Goal: Task Accomplishment & Management: Use online tool/utility

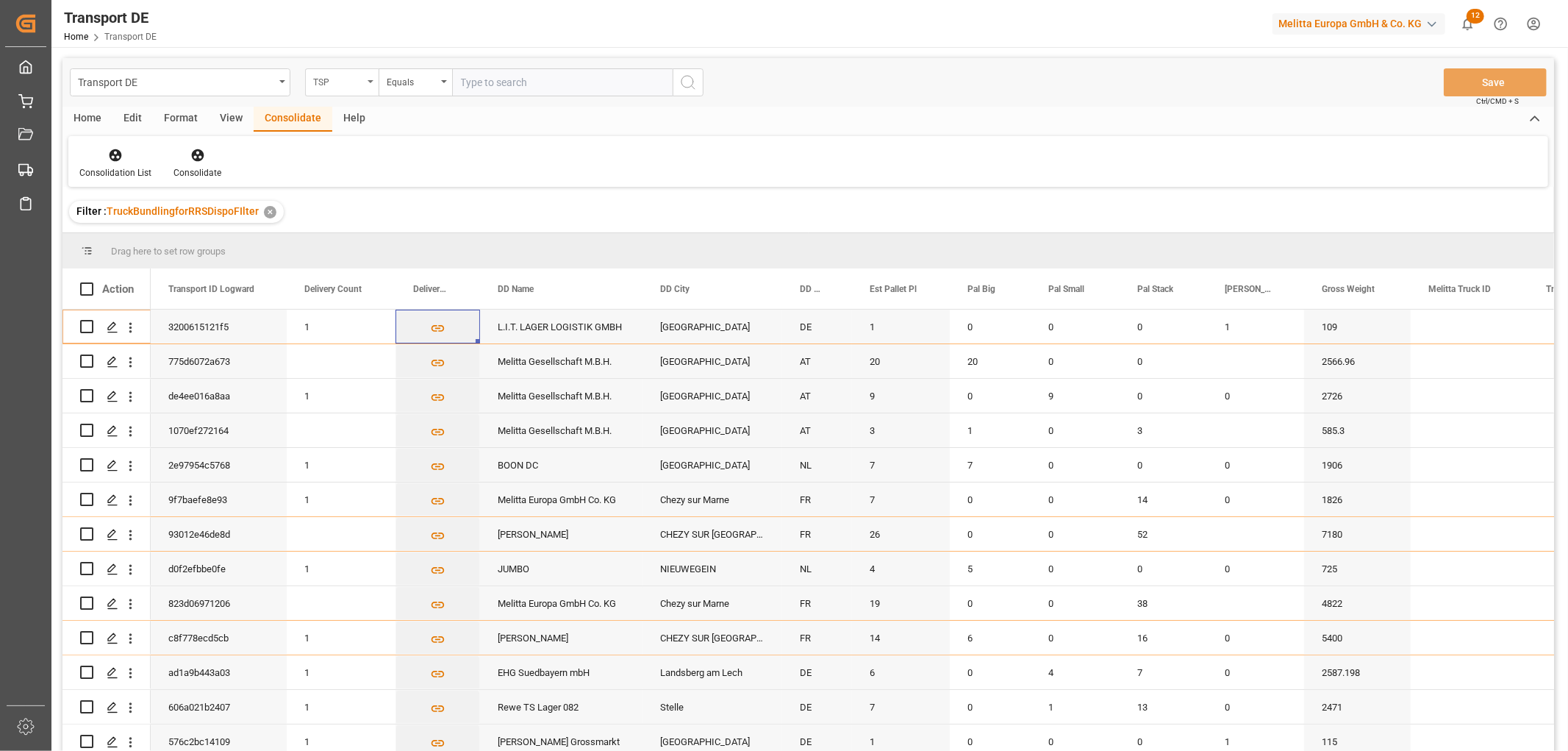
click at [354, 83] on div "TSP" at bounding box center [338, 80] width 50 height 17
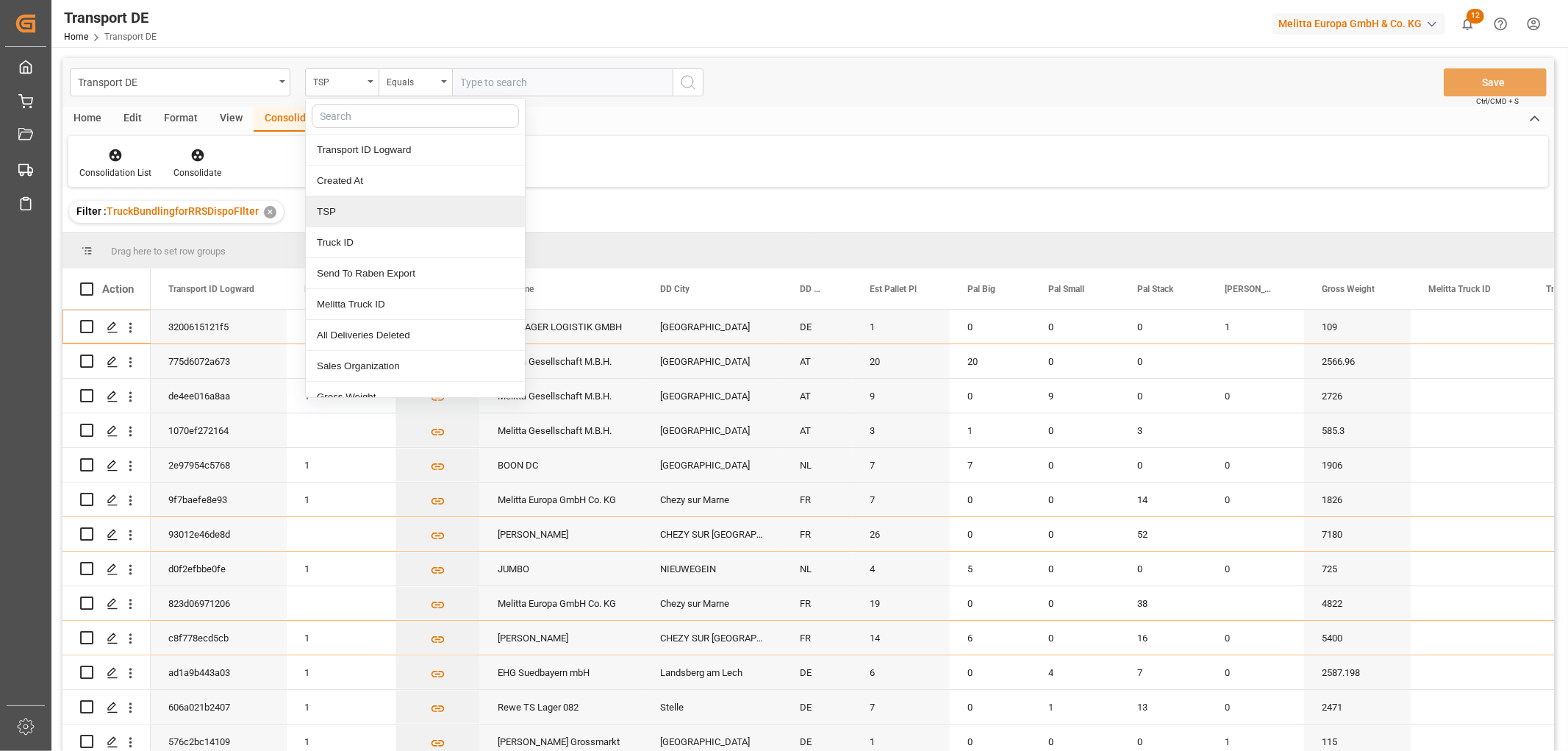
click at [344, 219] on div "TSP" at bounding box center [416, 211] width 219 height 31
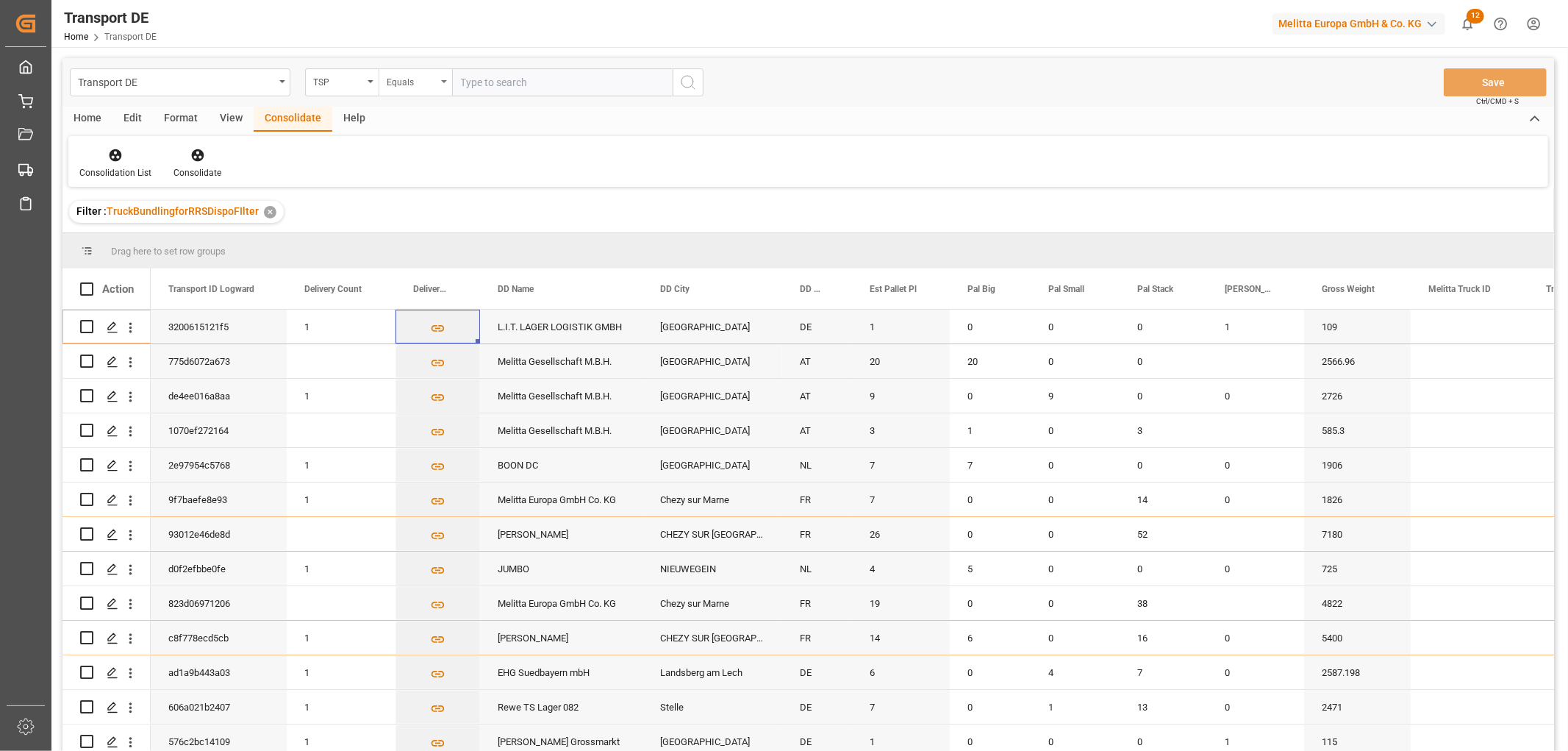
click at [408, 82] on div "Equals" at bounding box center [412, 80] width 50 height 17
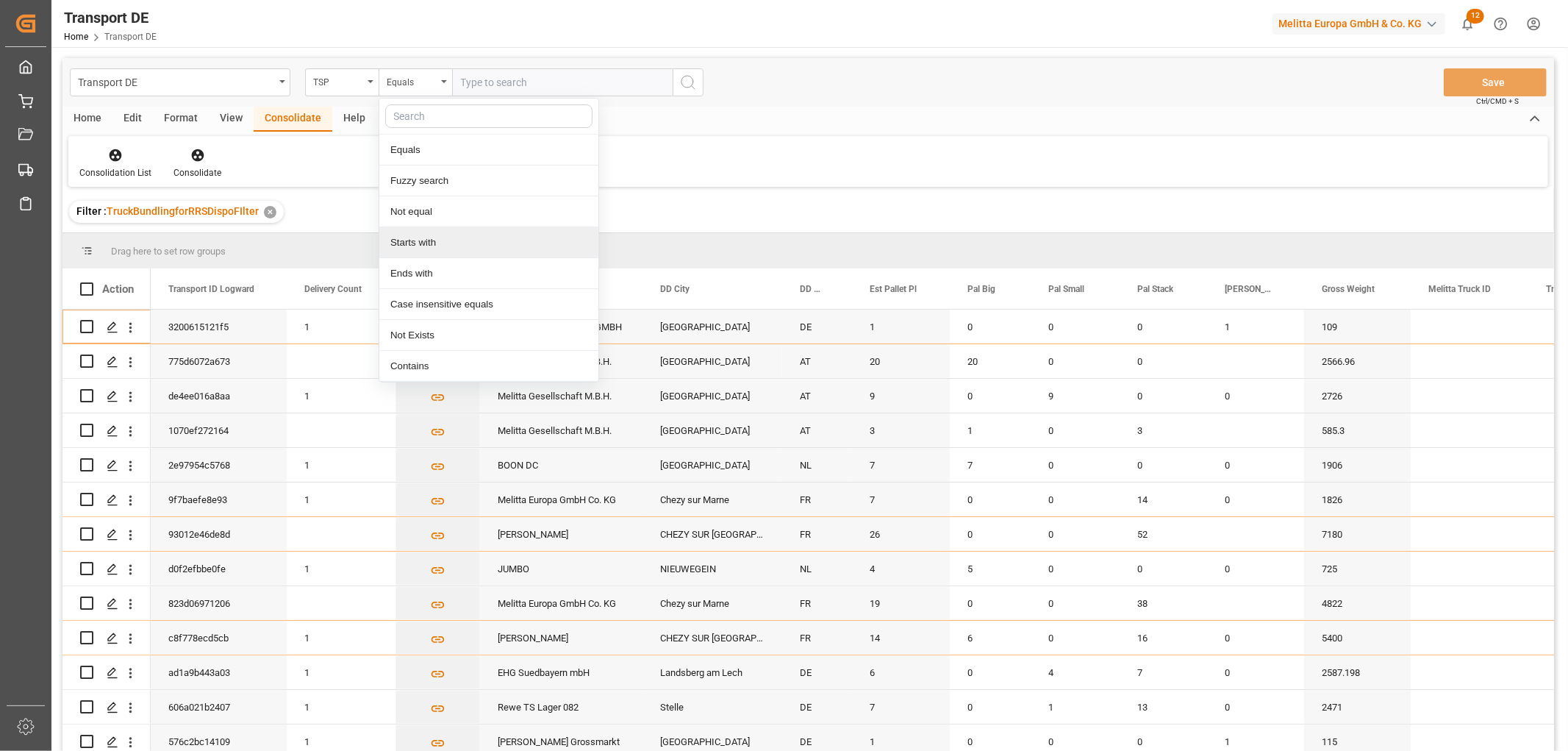
click at [425, 244] on div "Starts with" at bounding box center [489, 242] width 219 height 31
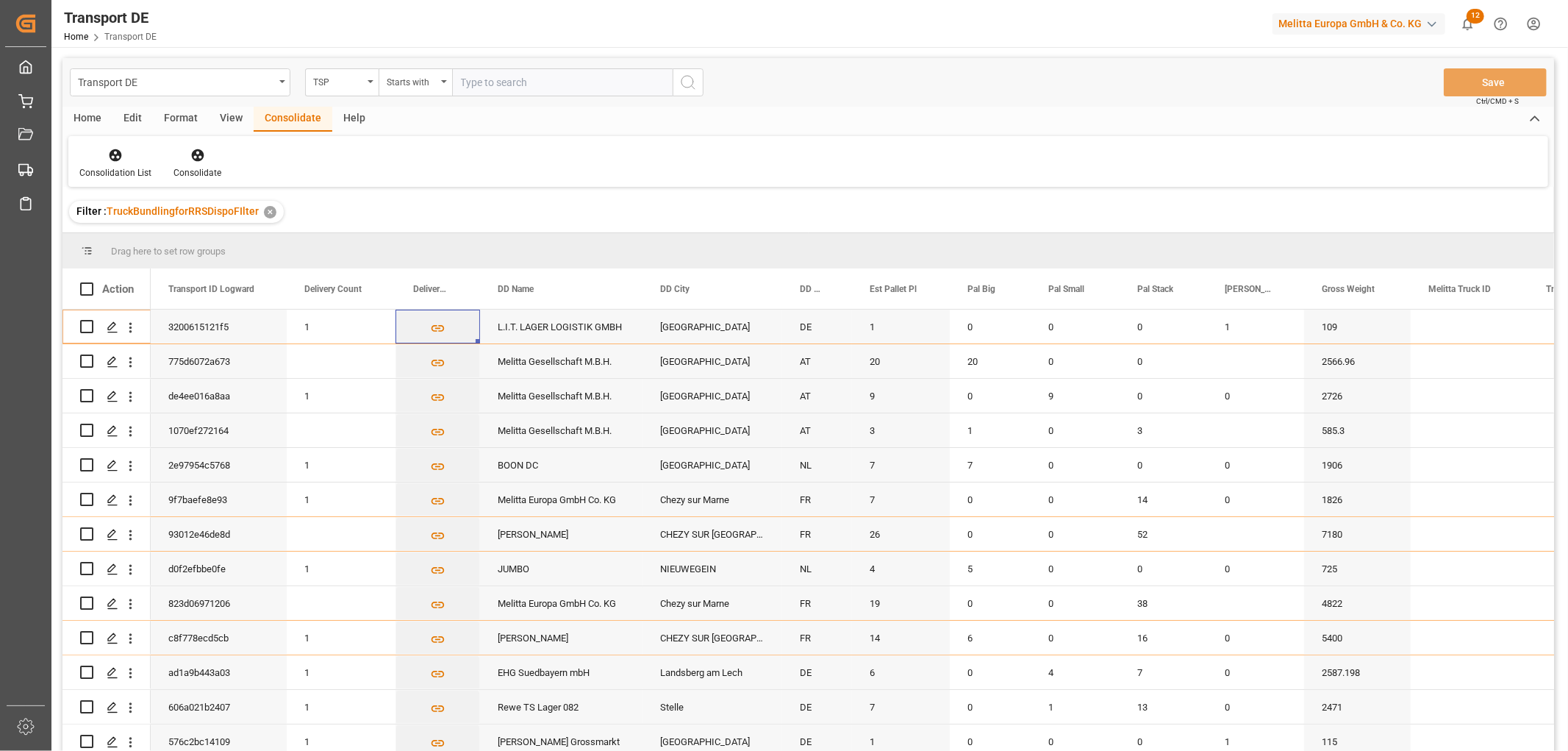
click at [501, 83] on input "text" at bounding box center [563, 82] width 221 height 28
type input "LIT DE"
click at [687, 83] on icon "search button" at bounding box center [688, 83] width 17 height 17
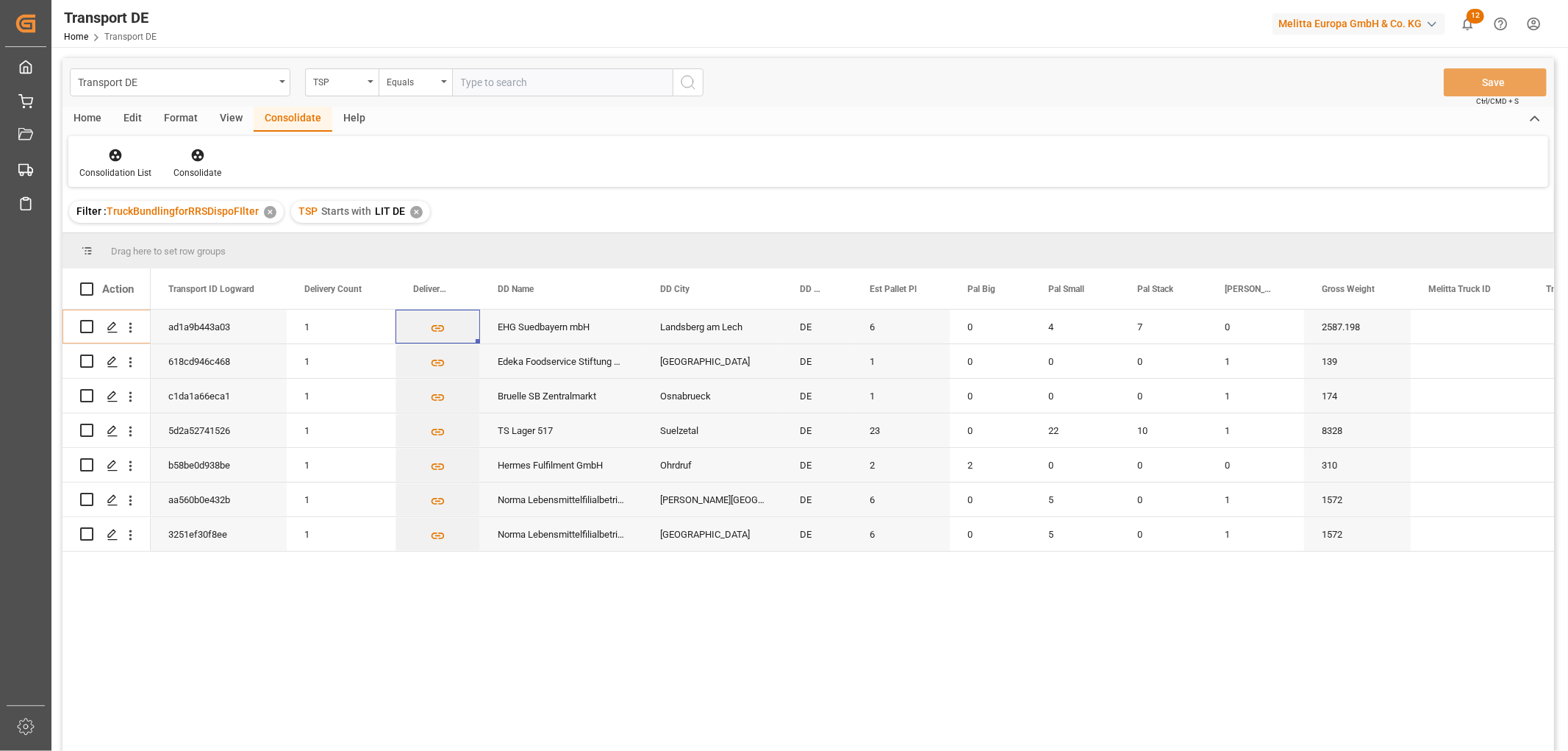
click at [413, 211] on div "✕" at bounding box center [416, 212] width 13 height 13
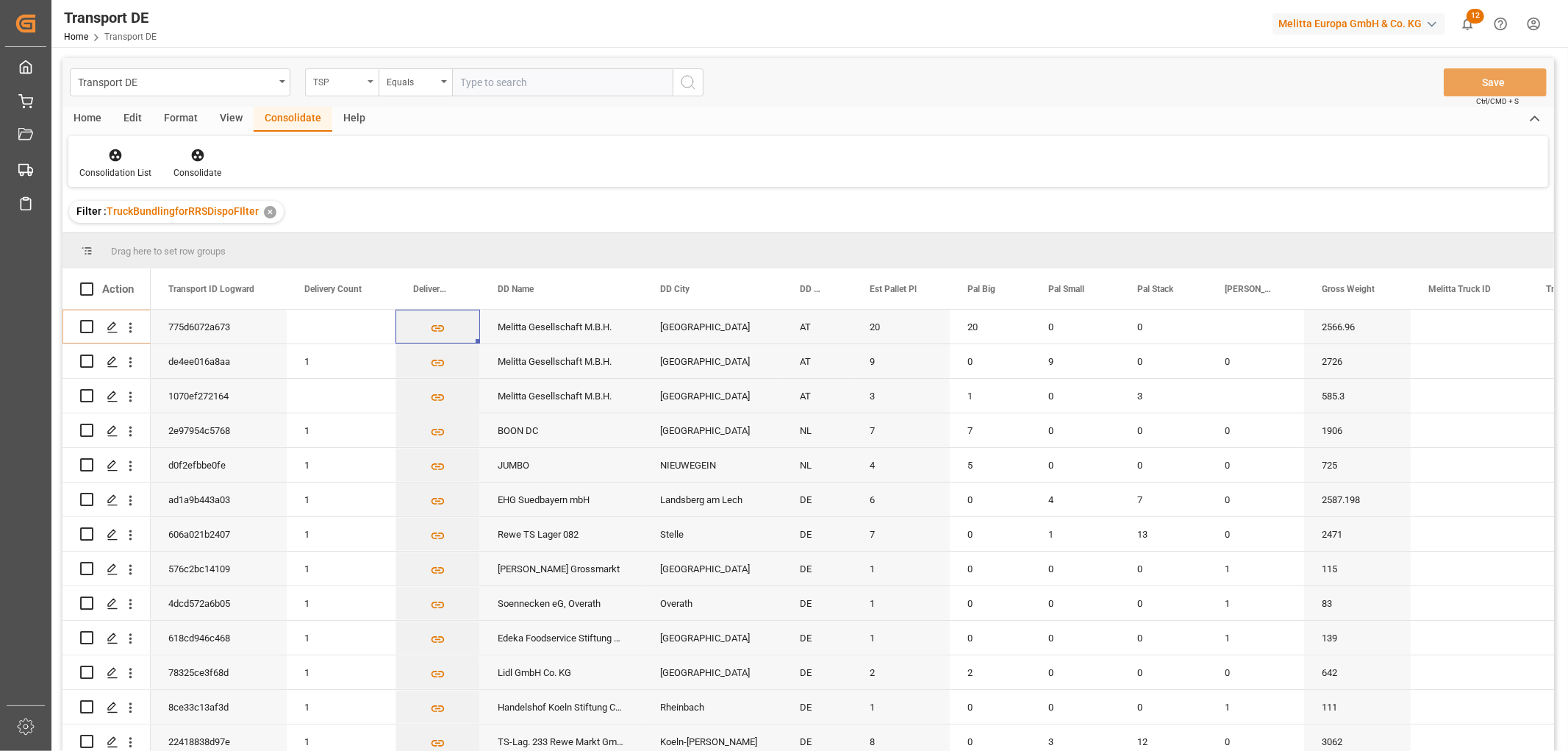
click at [335, 83] on div "TSP" at bounding box center [338, 80] width 50 height 17
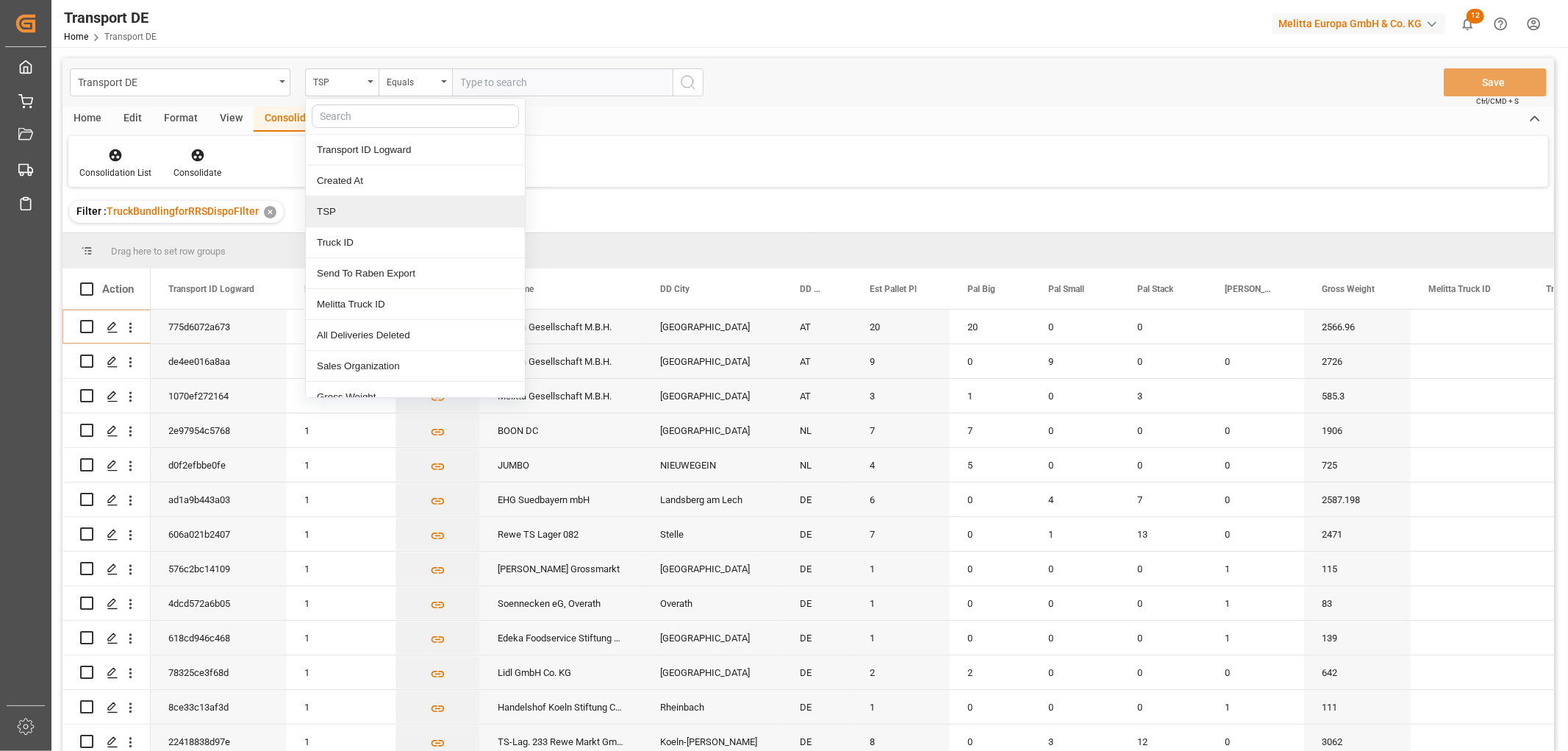
click at [326, 211] on div "TSP" at bounding box center [416, 211] width 219 height 31
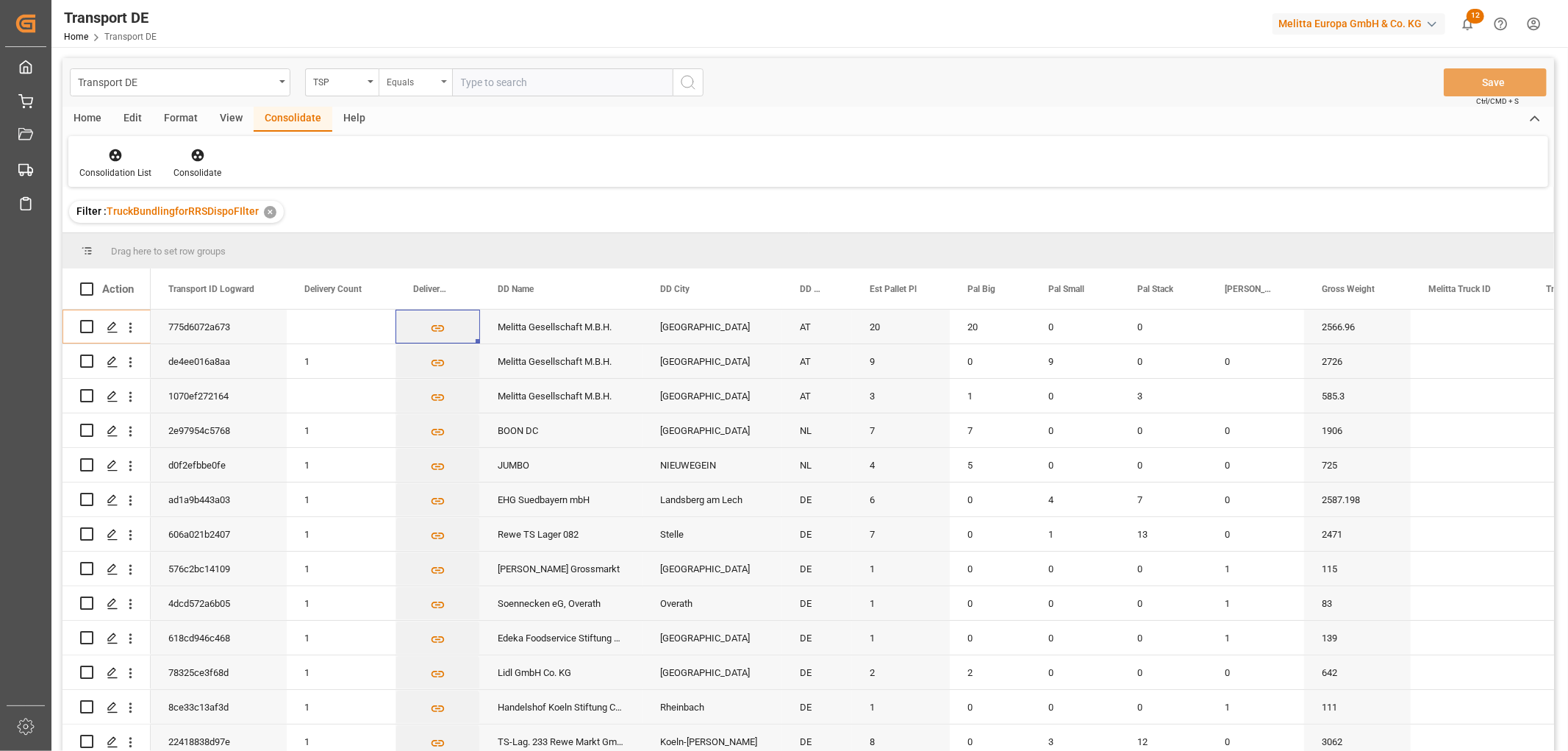
click at [409, 79] on div "Equals" at bounding box center [412, 80] width 50 height 17
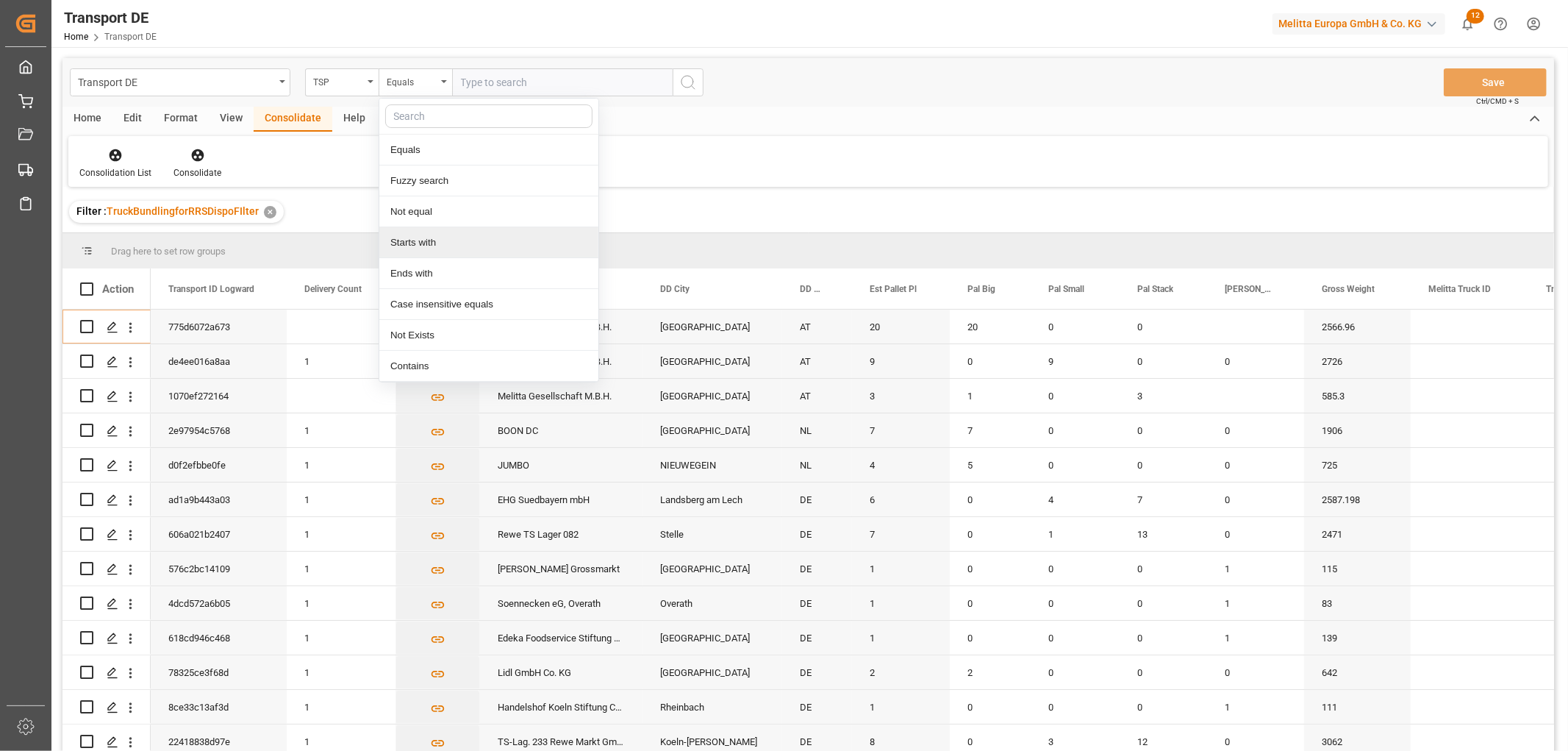
click at [435, 246] on div "Starts with" at bounding box center [489, 242] width 219 height 31
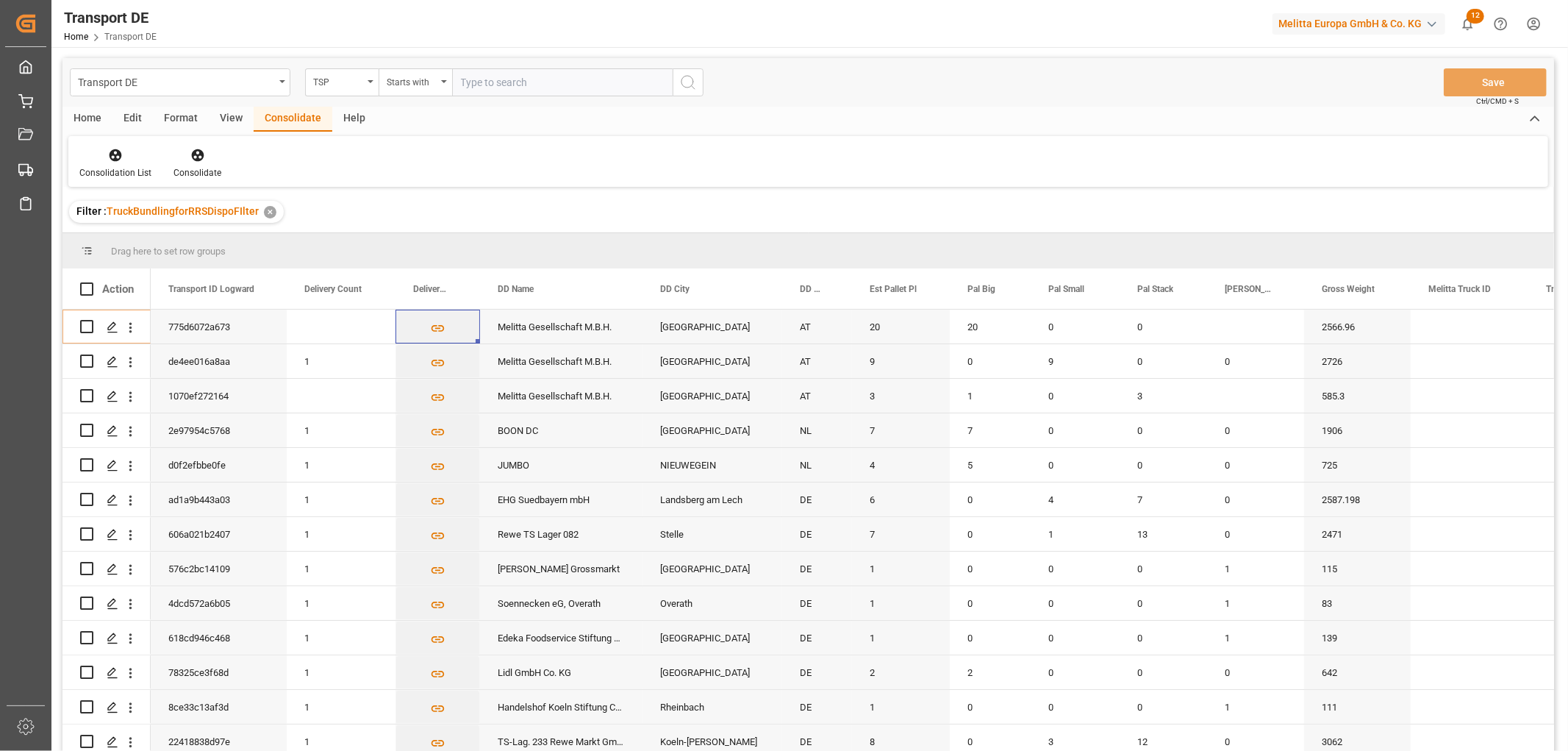
click at [486, 79] on input "text" at bounding box center [563, 82] width 221 height 28
type input "[PERSON_NAME]"
click at [692, 79] on icon "search button" at bounding box center [688, 83] width 17 height 17
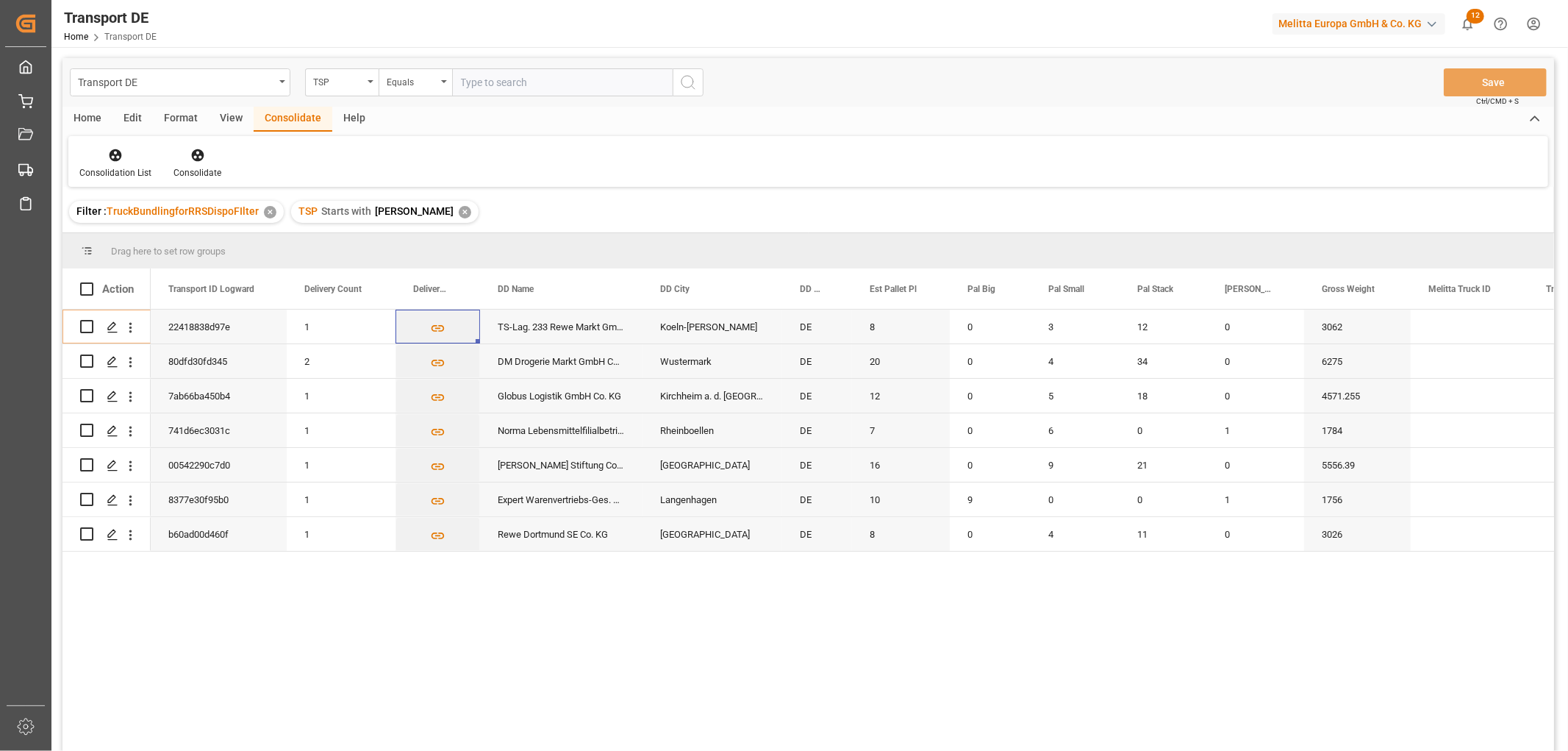
click at [459, 215] on div "✕" at bounding box center [465, 212] width 13 height 13
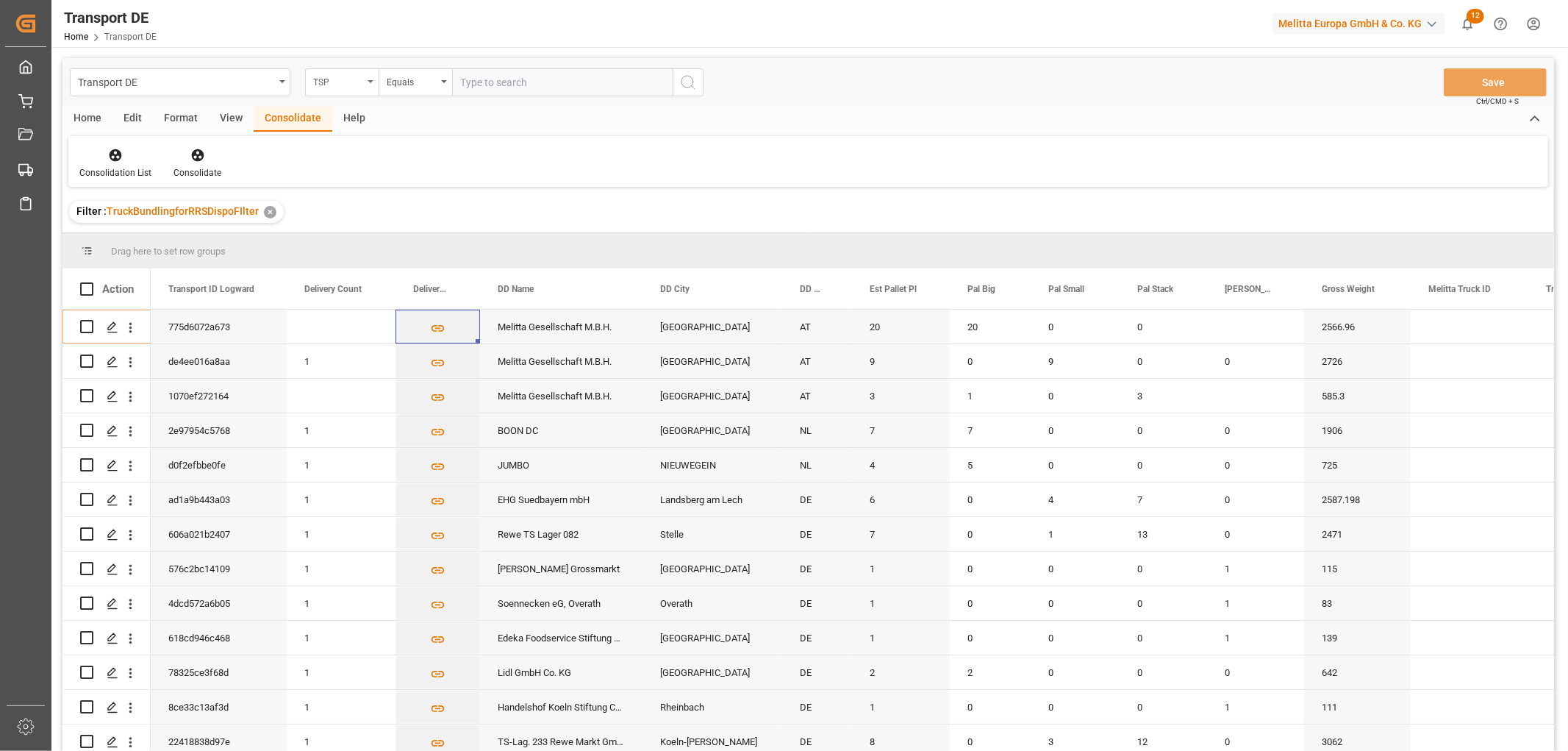
click at [344, 84] on div "TSP" at bounding box center [338, 80] width 50 height 17
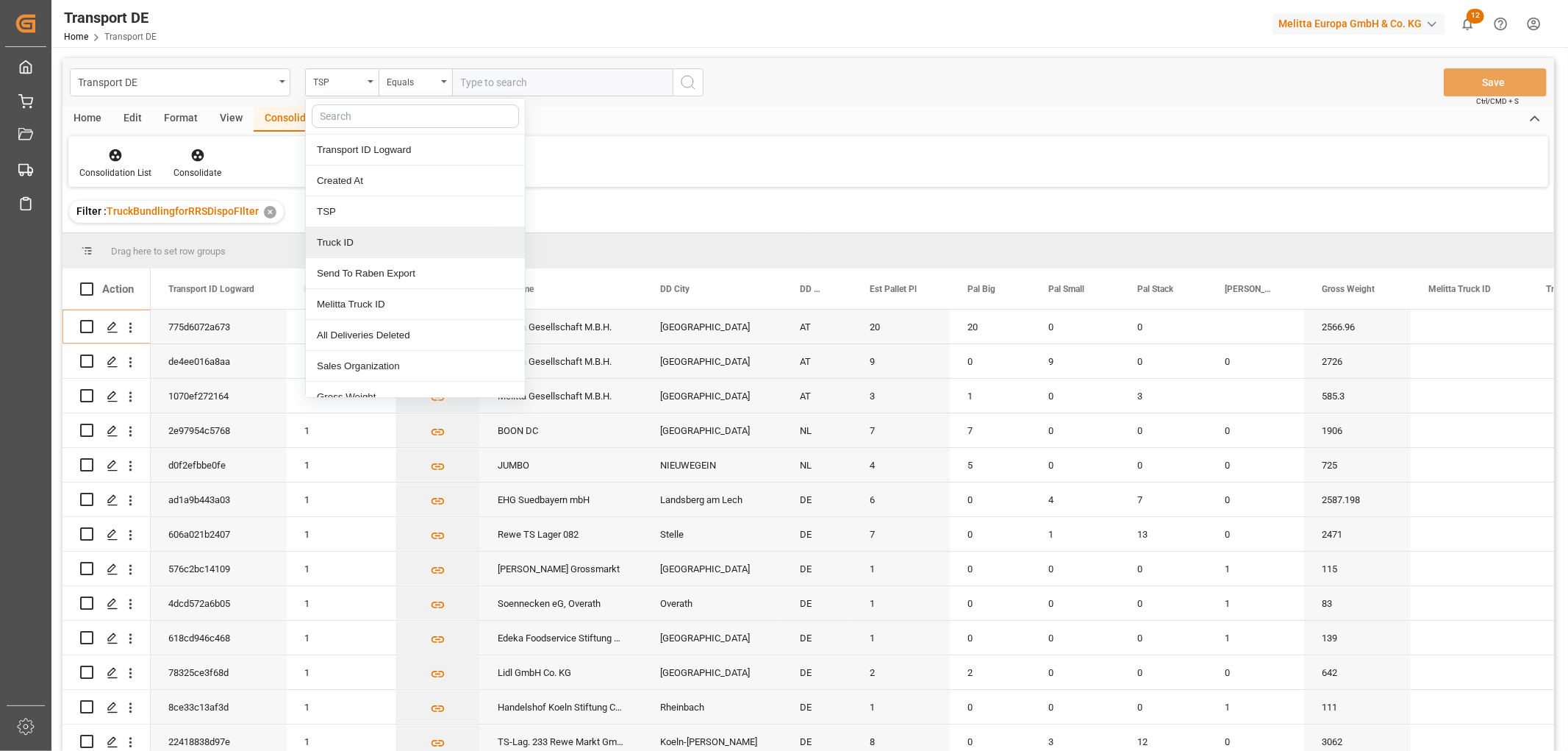
click at [354, 227] on div "Truck ID" at bounding box center [416, 242] width 219 height 31
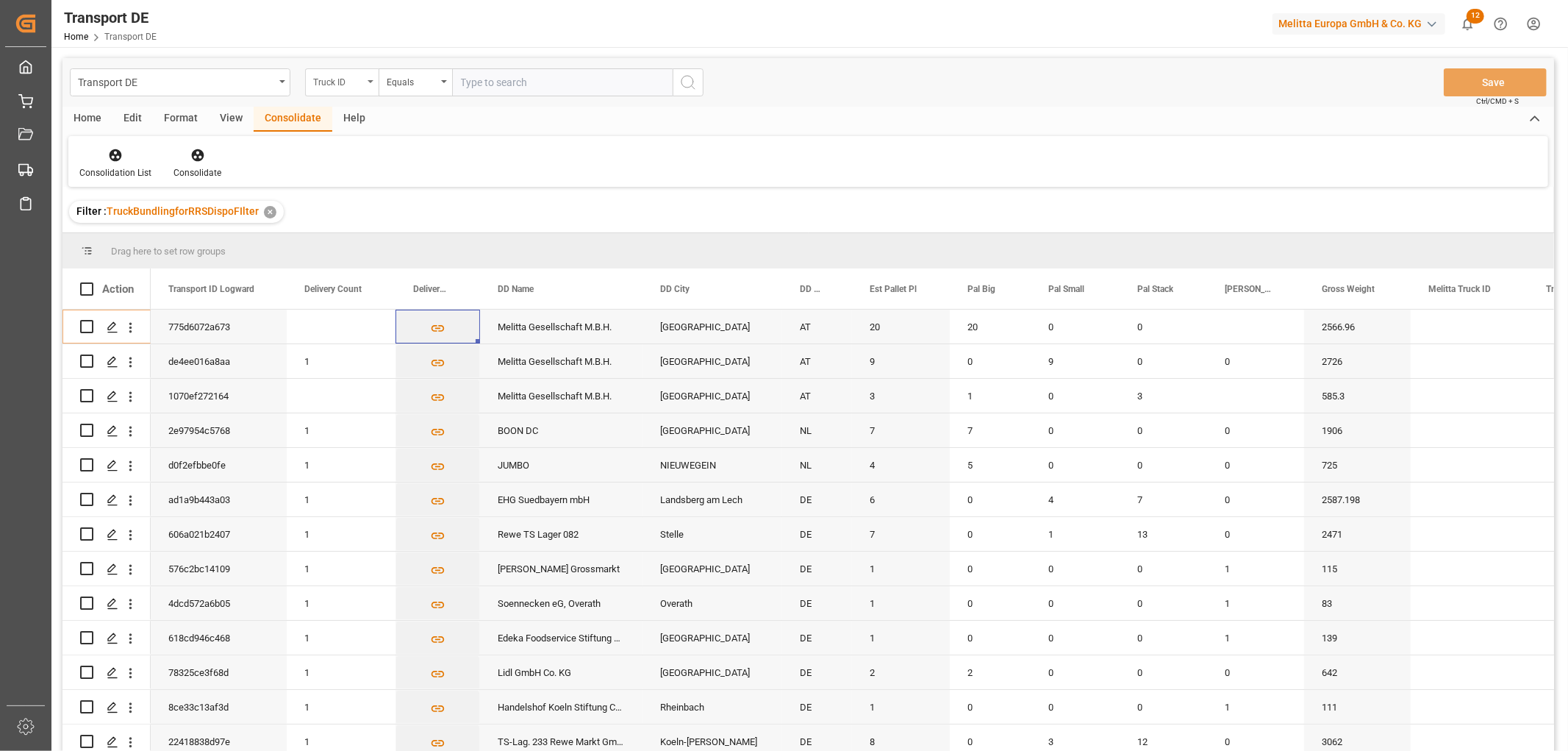
click at [359, 79] on div "Truck ID" at bounding box center [338, 80] width 50 height 17
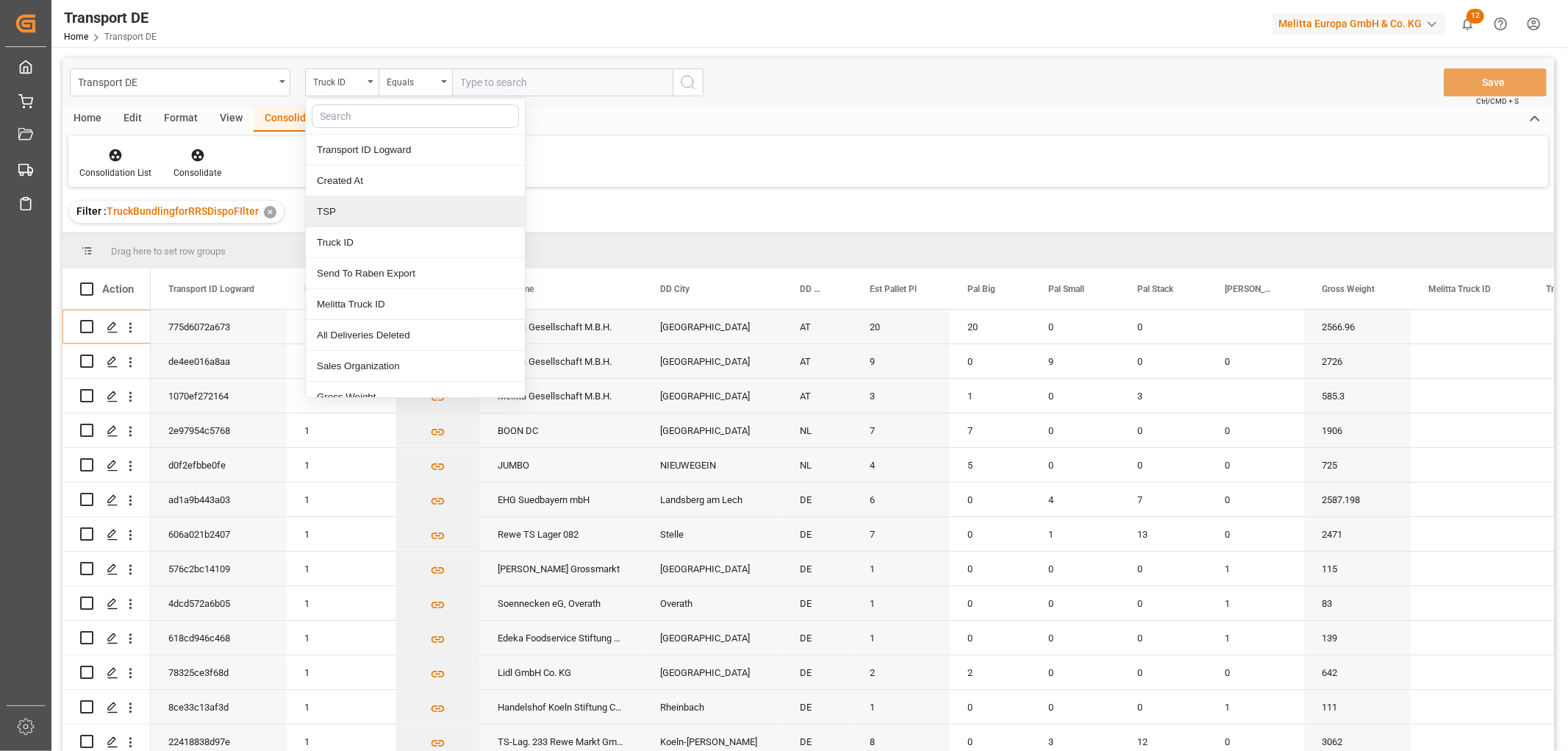
click at [347, 211] on div "TSP" at bounding box center [416, 211] width 219 height 31
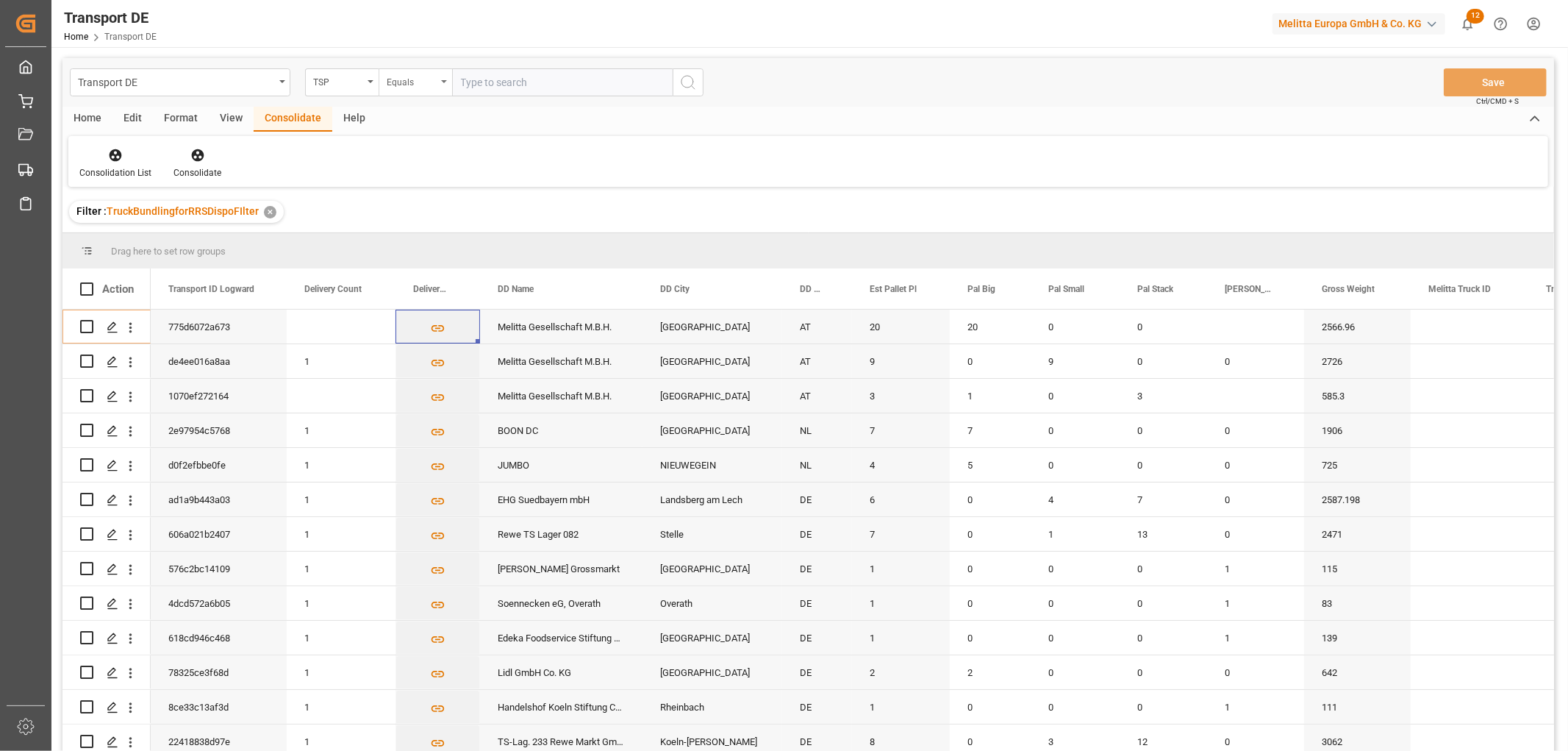
click at [419, 86] on div "Equals" at bounding box center [412, 80] width 50 height 17
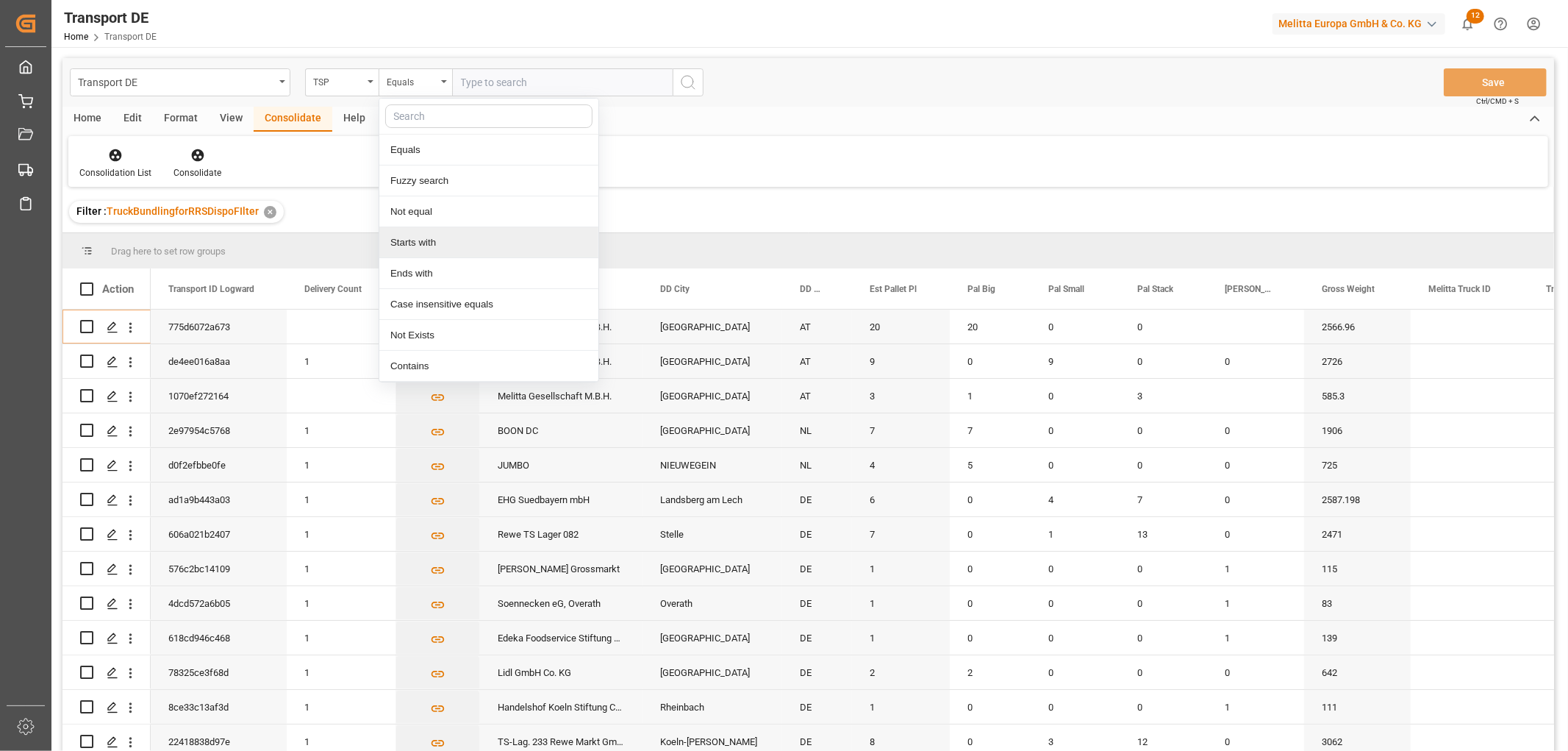
click at [408, 242] on div "Starts with" at bounding box center [489, 242] width 219 height 31
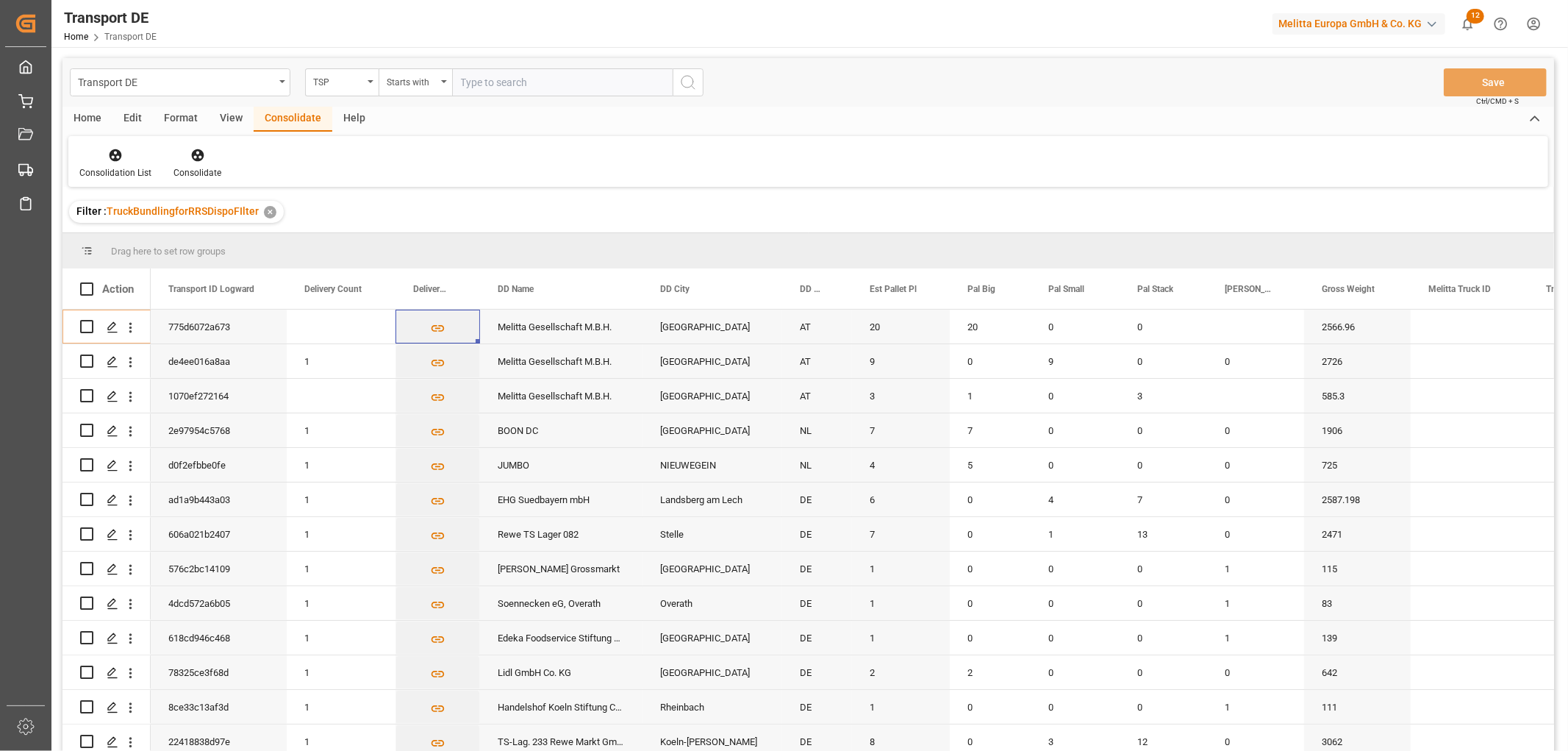
click at [481, 77] on input "text" at bounding box center [563, 82] width 221 height 28
type input "Self pickup DE"
click at [685, 85] on icon "search button" at bounding box center [688, 83] width 17 height 17
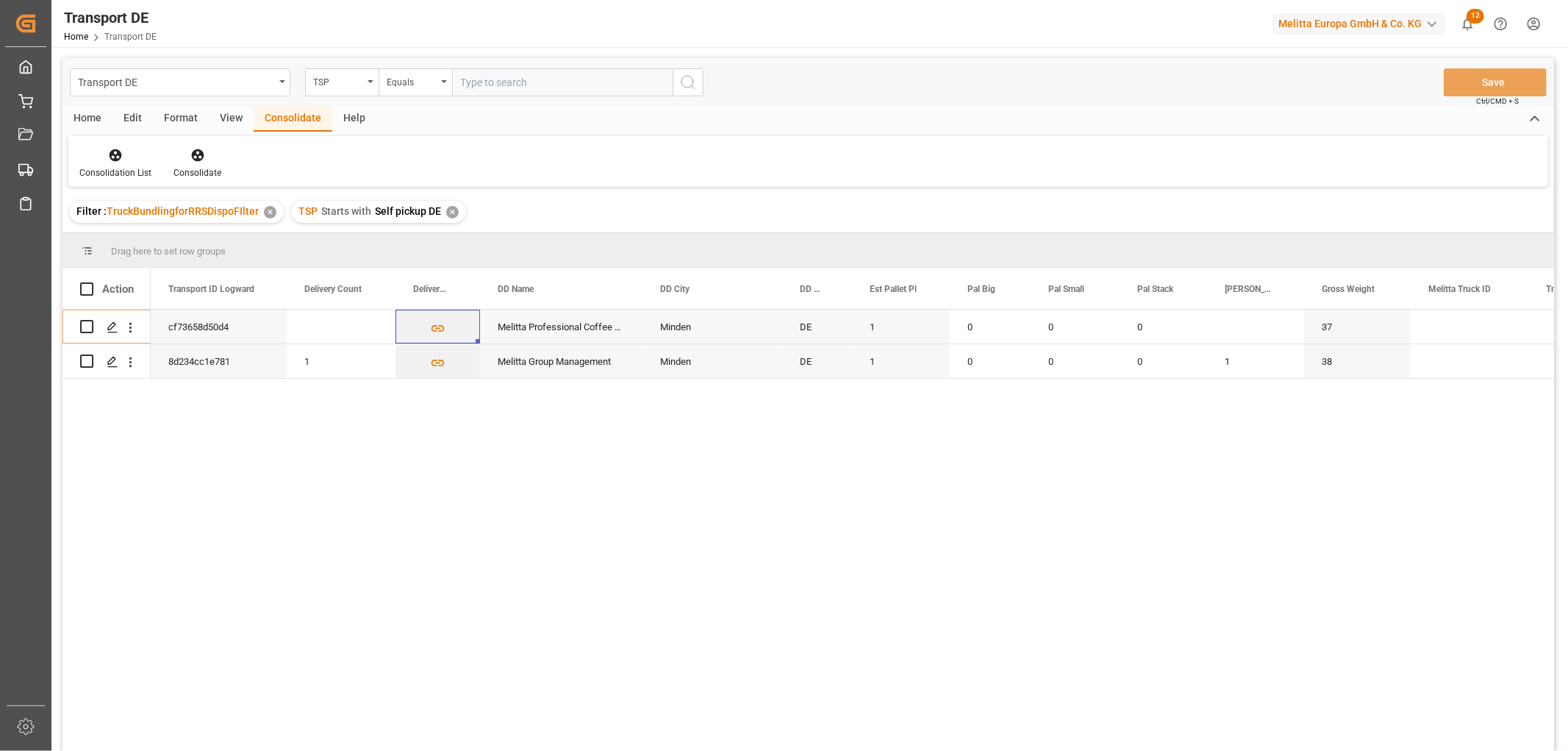
click at [451, 211] on div "✕" at bounding box center [453, 212] width 13 height 13
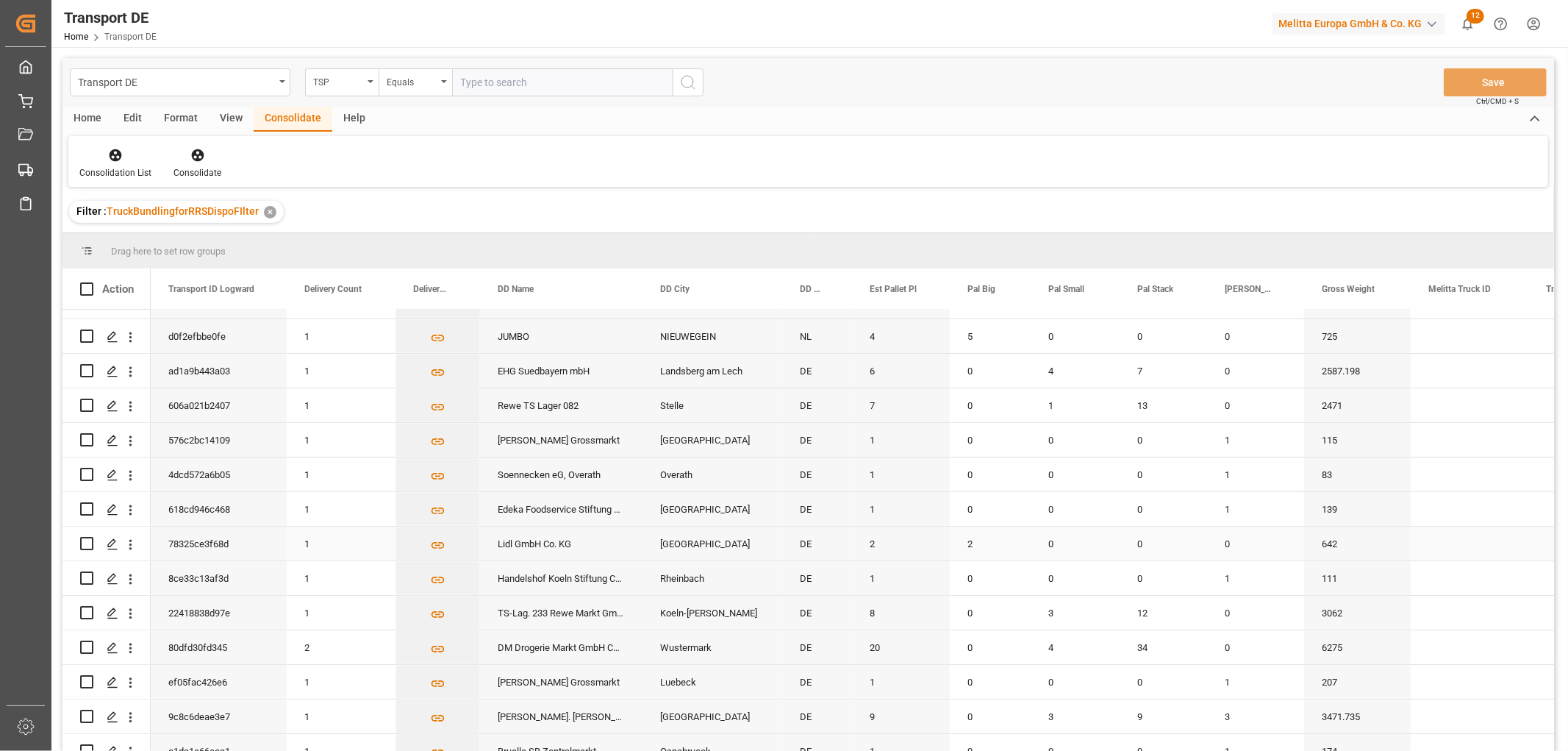
scroll to position [327, 0]
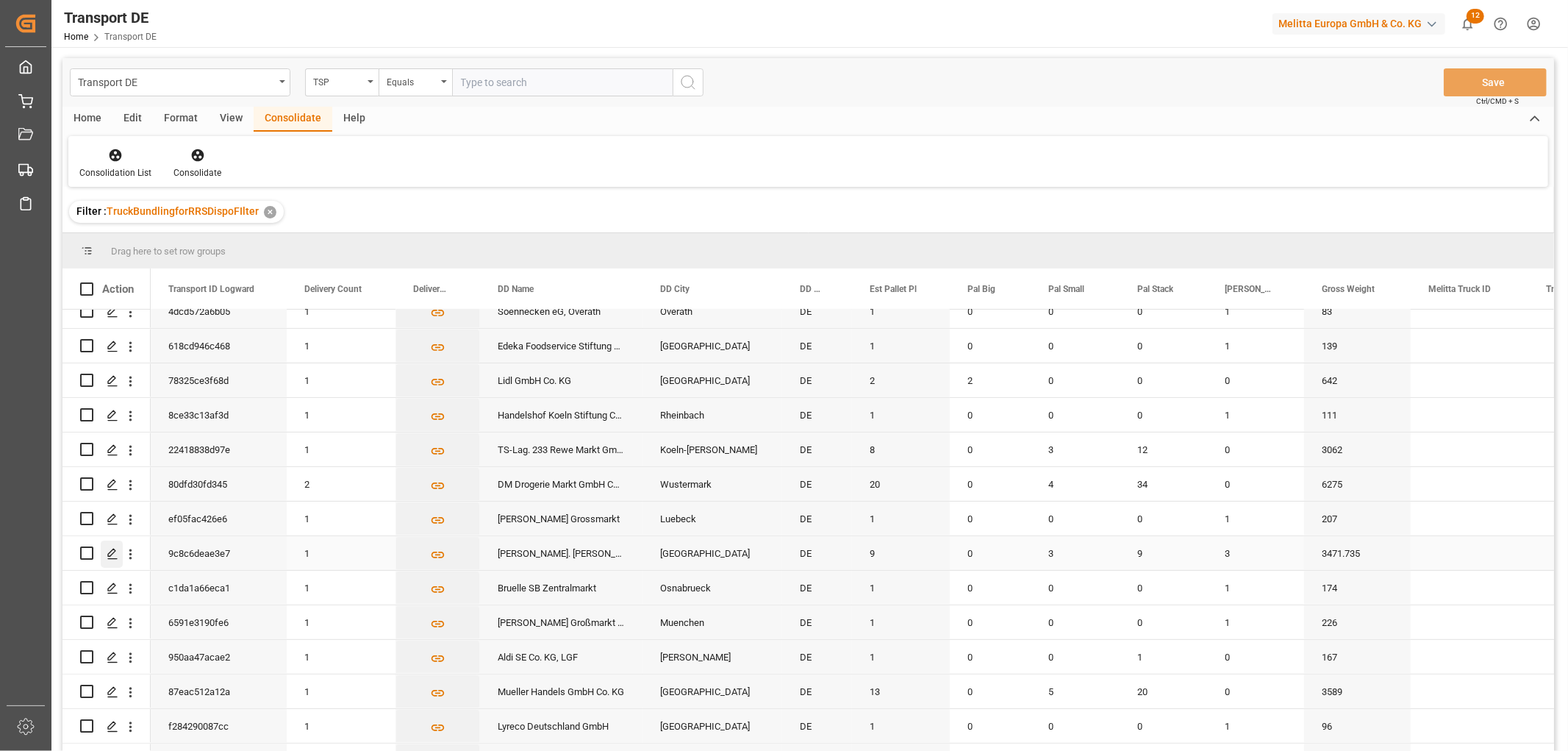
click at [111, 554] on polygon "Press SPACE to select this row." at bounding box center [111, 552] width 7 height 7
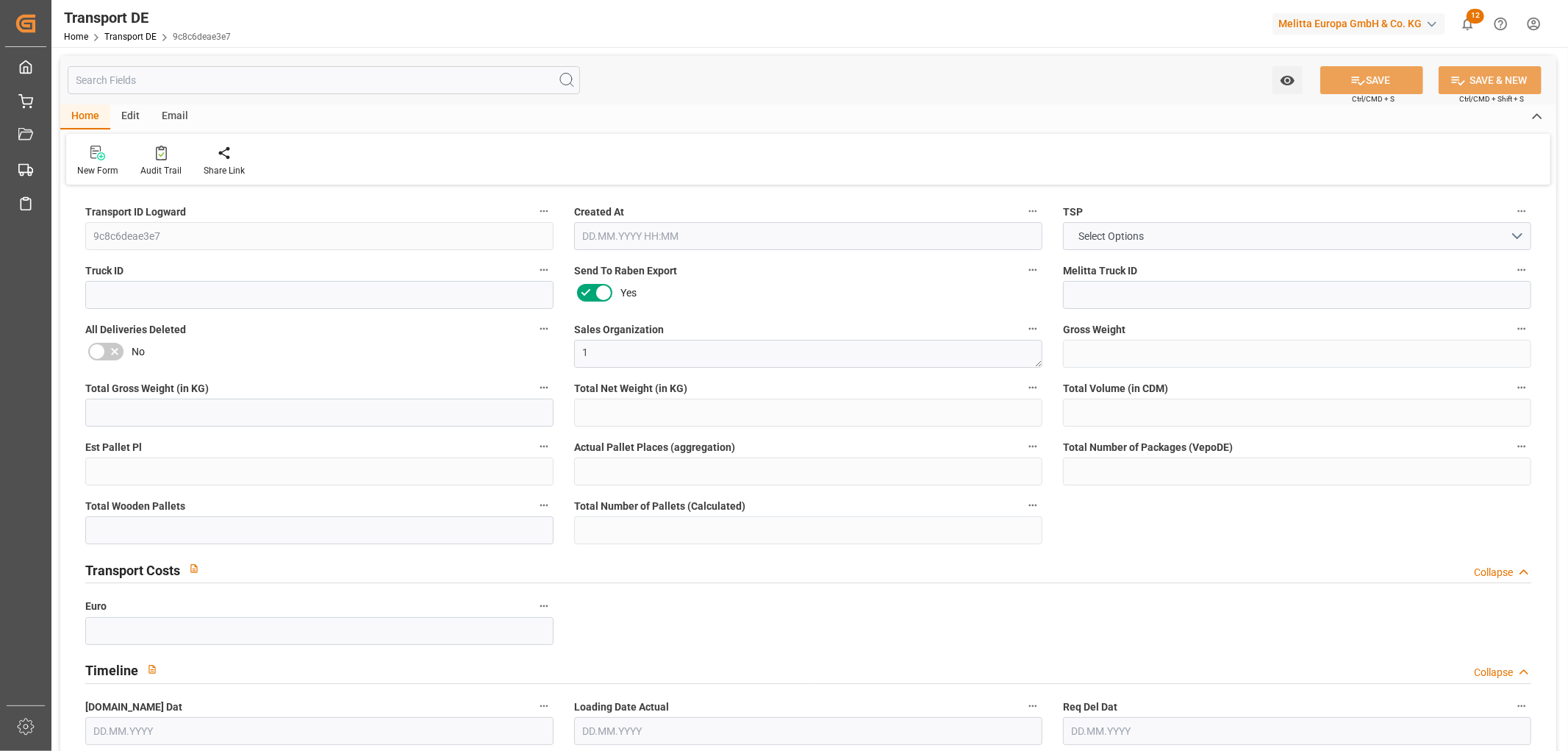
type input "3471.735"
type input "2806.2"
type input "2426.64"
type input "14979.984"
type input "9"
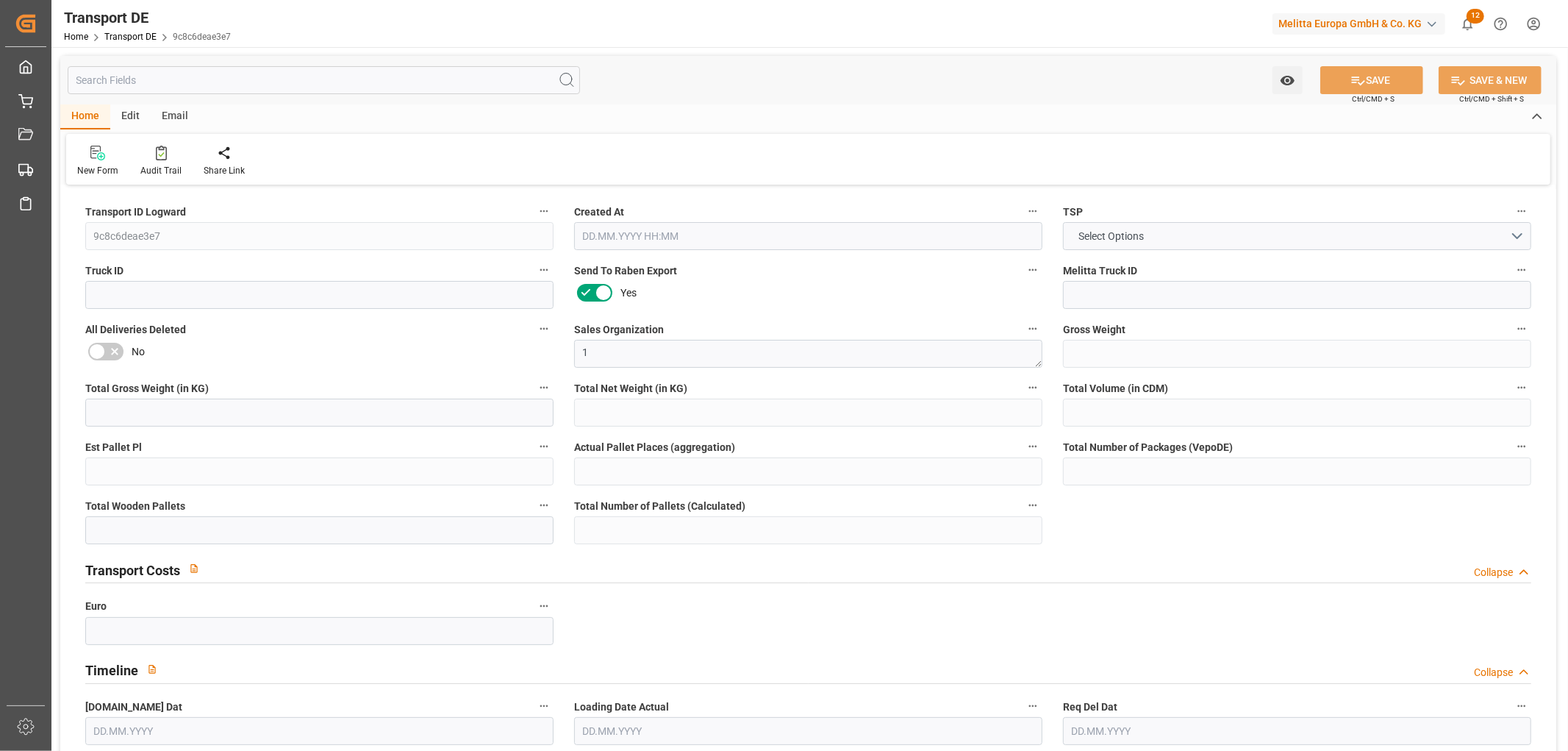
type input "0"
type input "21"
type input "11"
type input "0"
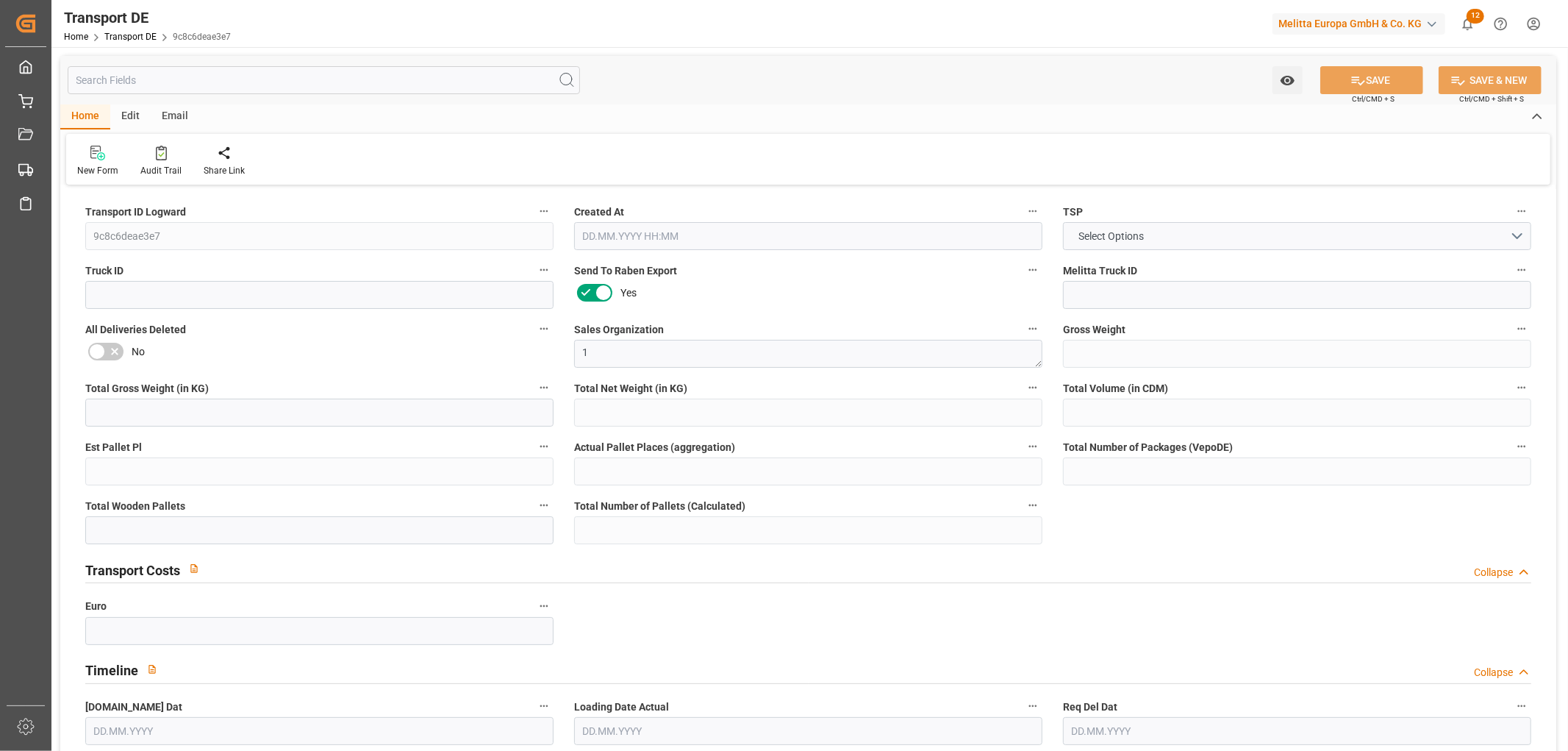
type input "87"
type input "0"
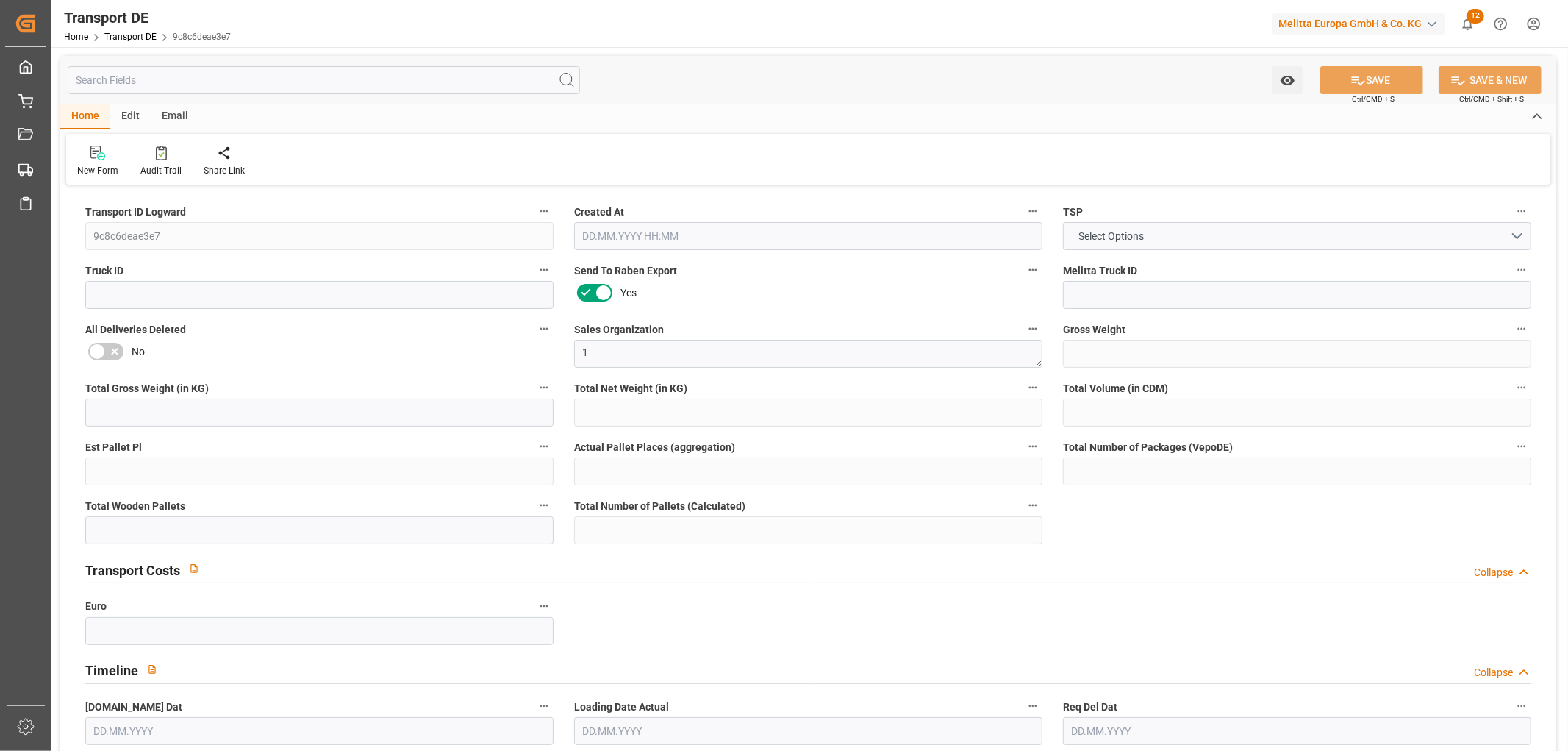
type input "0"
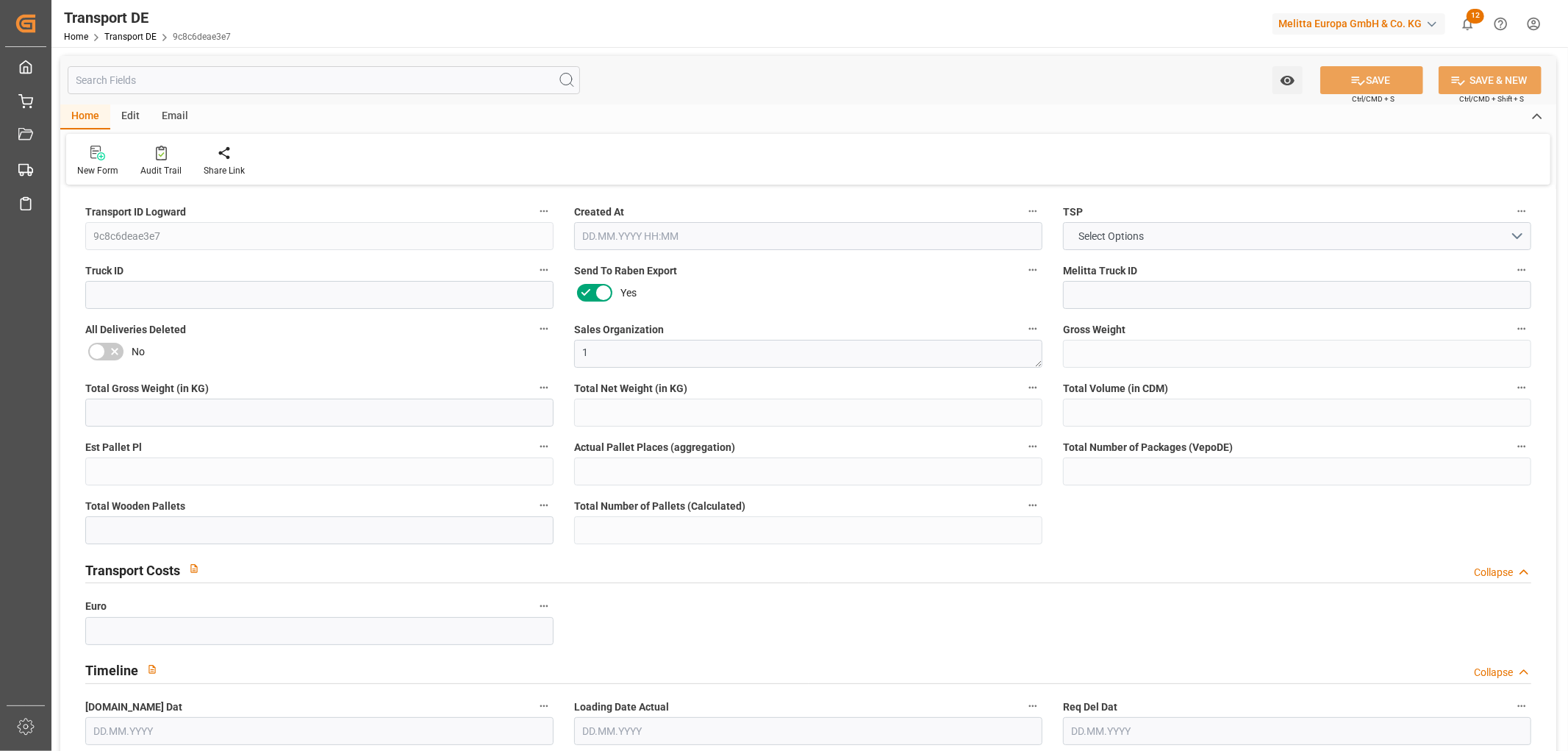
type input "0"
type input "3"
type input "9"
type input "0"
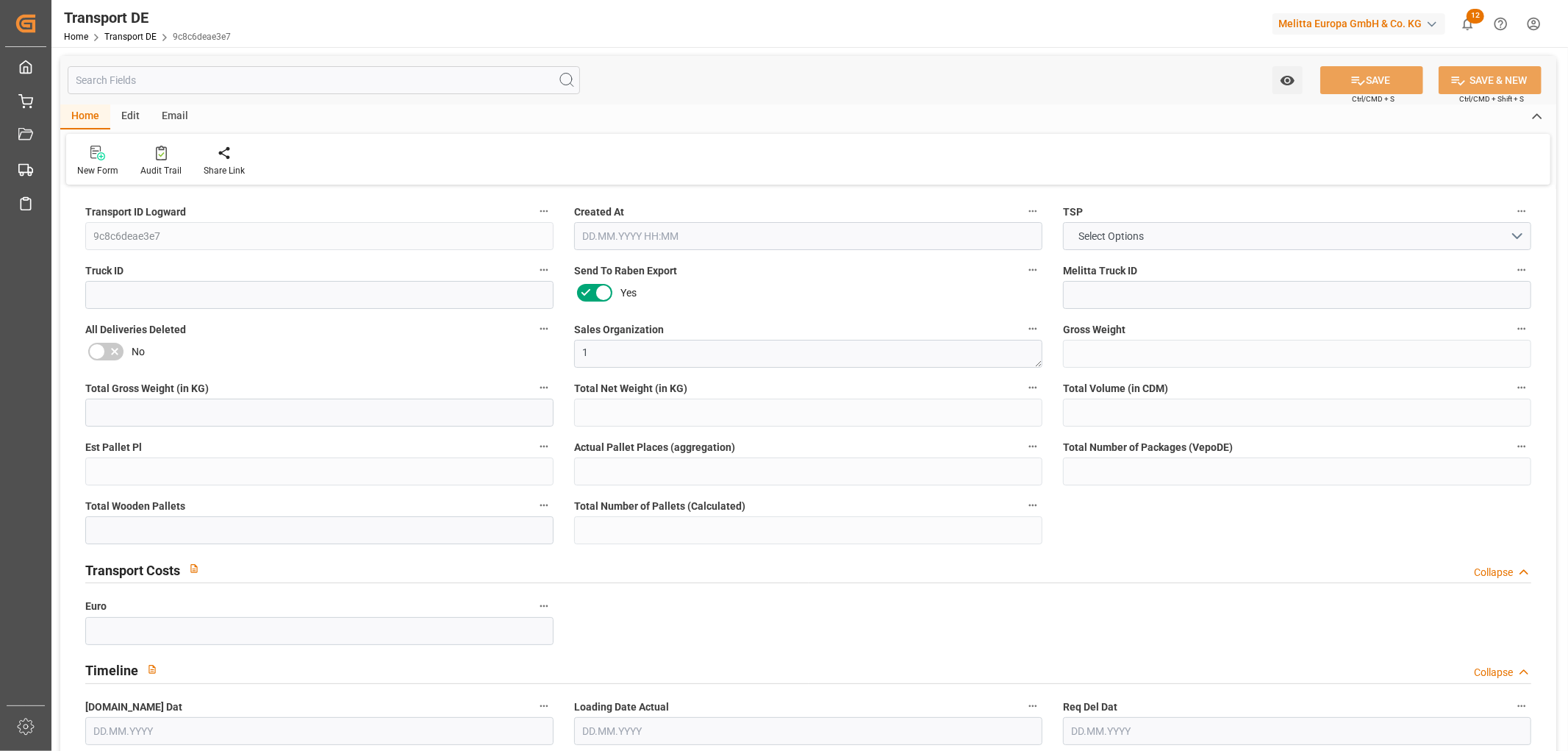
type input "0"
type input "1"
type input "3"
type input "6"
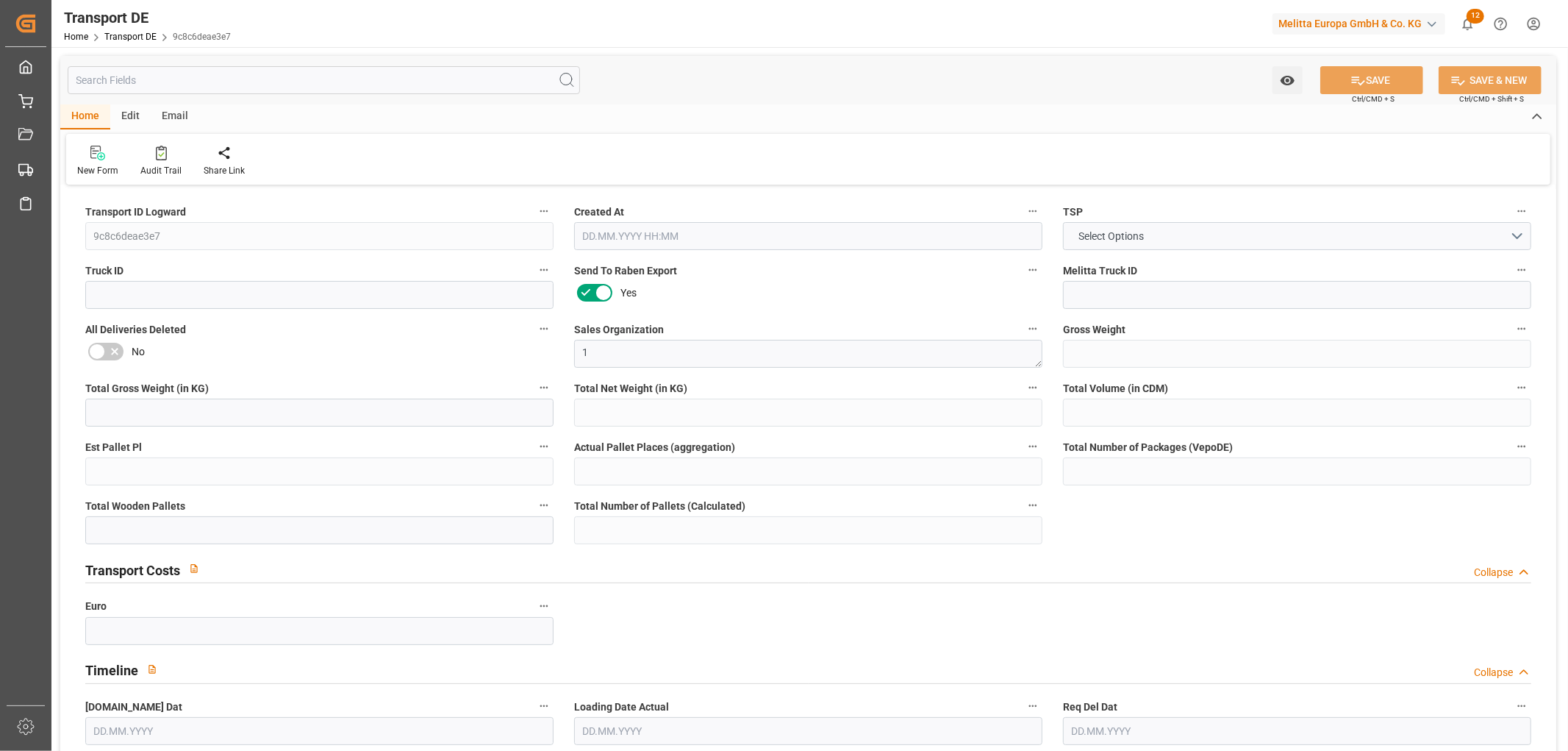
type input "1345"
type input "483.3158"
type input "419.8658"
type input "[DATE] 23:01"
type input "[DATE]"
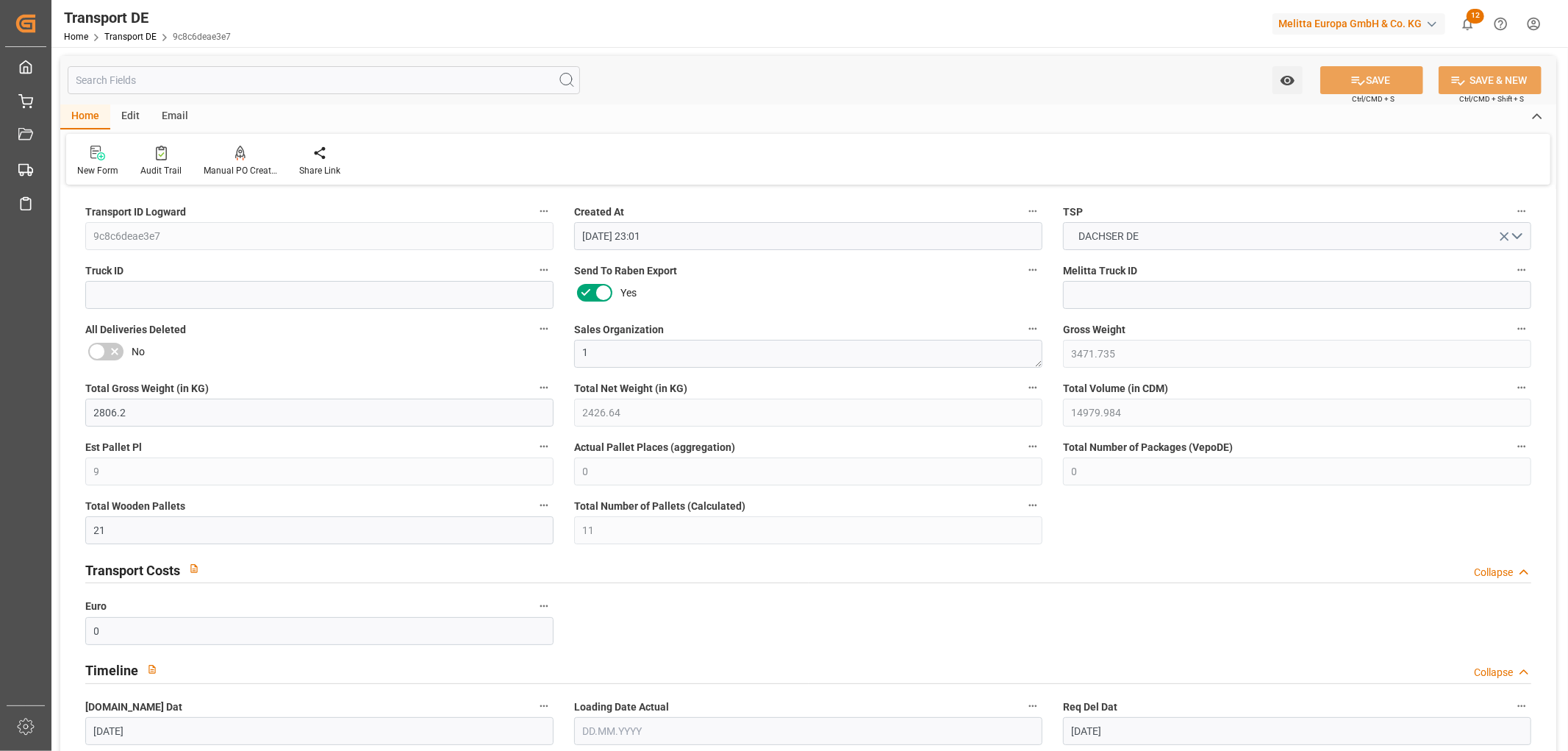
type input "[DATE]"
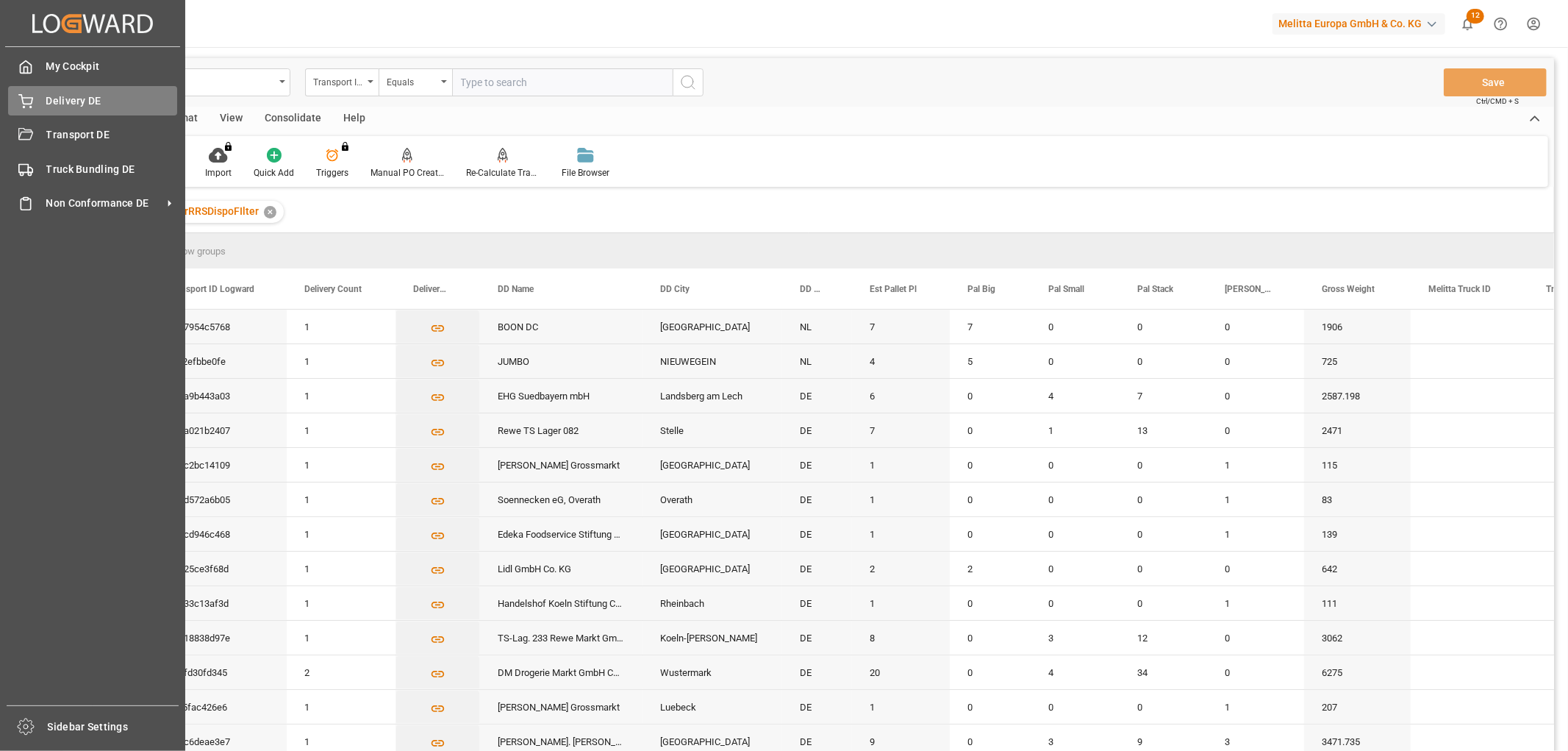
click at [37, 105] on div "Delivery DE Delivery DE" at bounding box center [92, 100] width 169 height 29
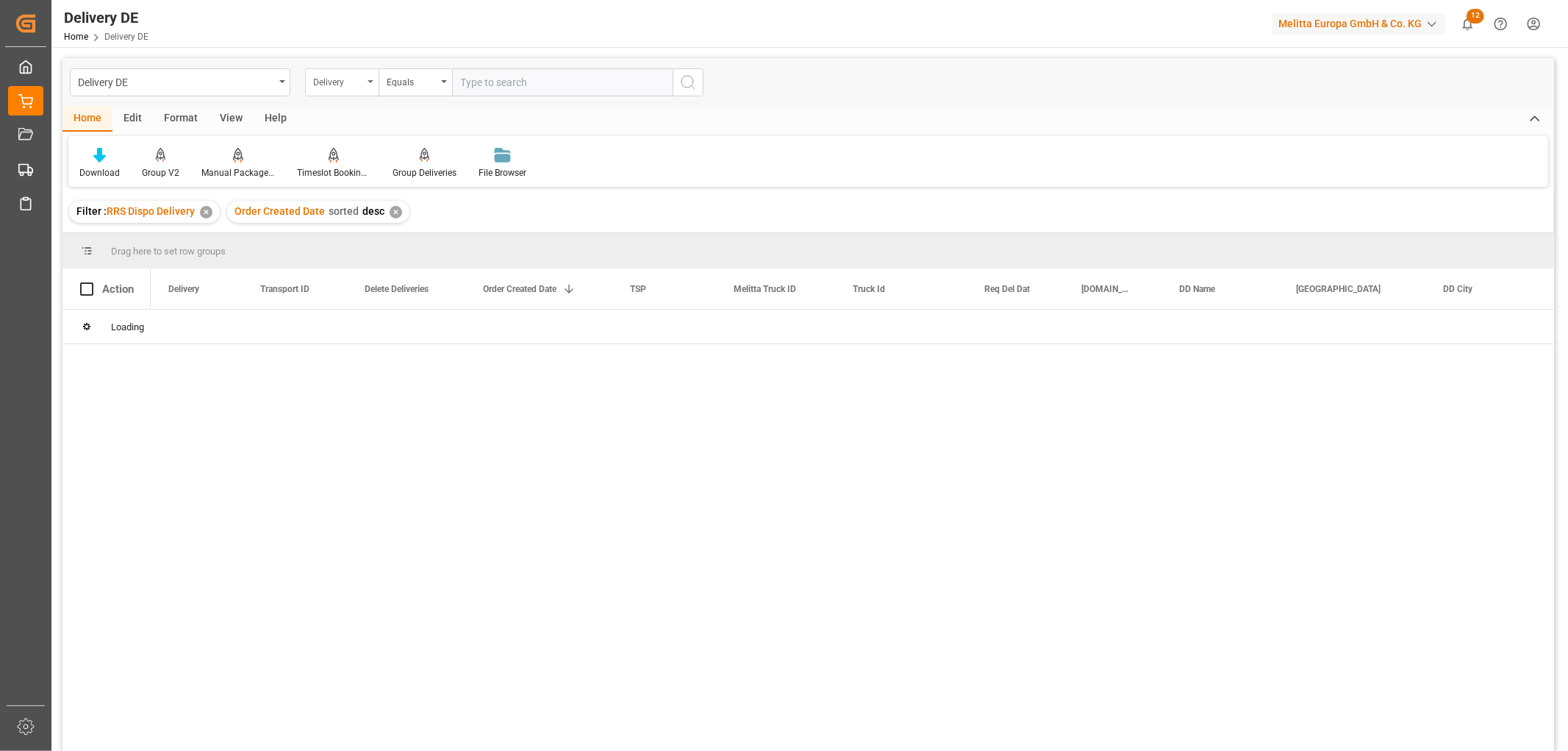
click at [347, 78] on div "Delivery" at bounding box center [338, 80] width 50 height 17
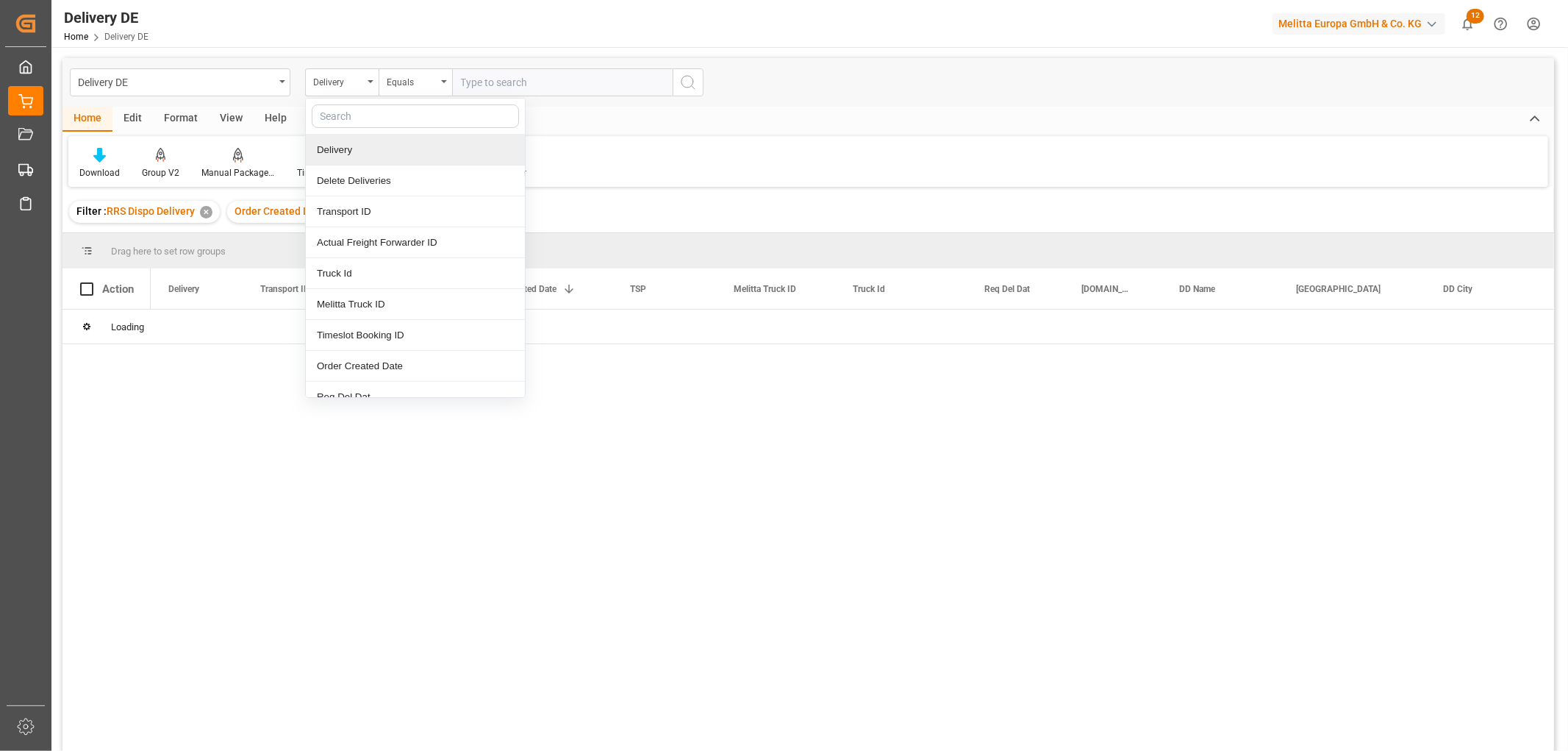
click at [343, 144] on div "Delivery" at bounding box center [416, 149] width 219 height 31
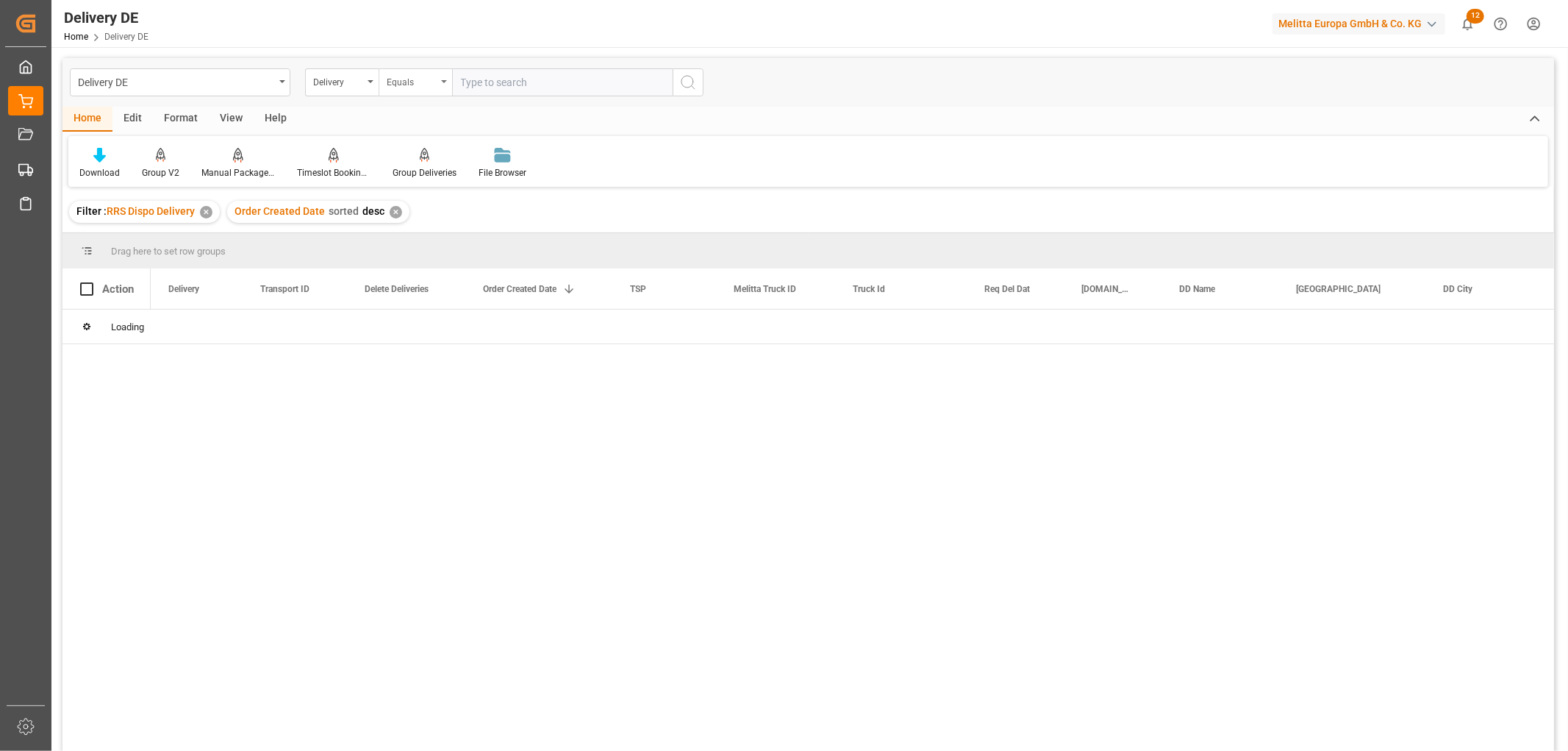
click at [393, 77] on div "Equals" at bounding box center [412, 80] width 50 height 17
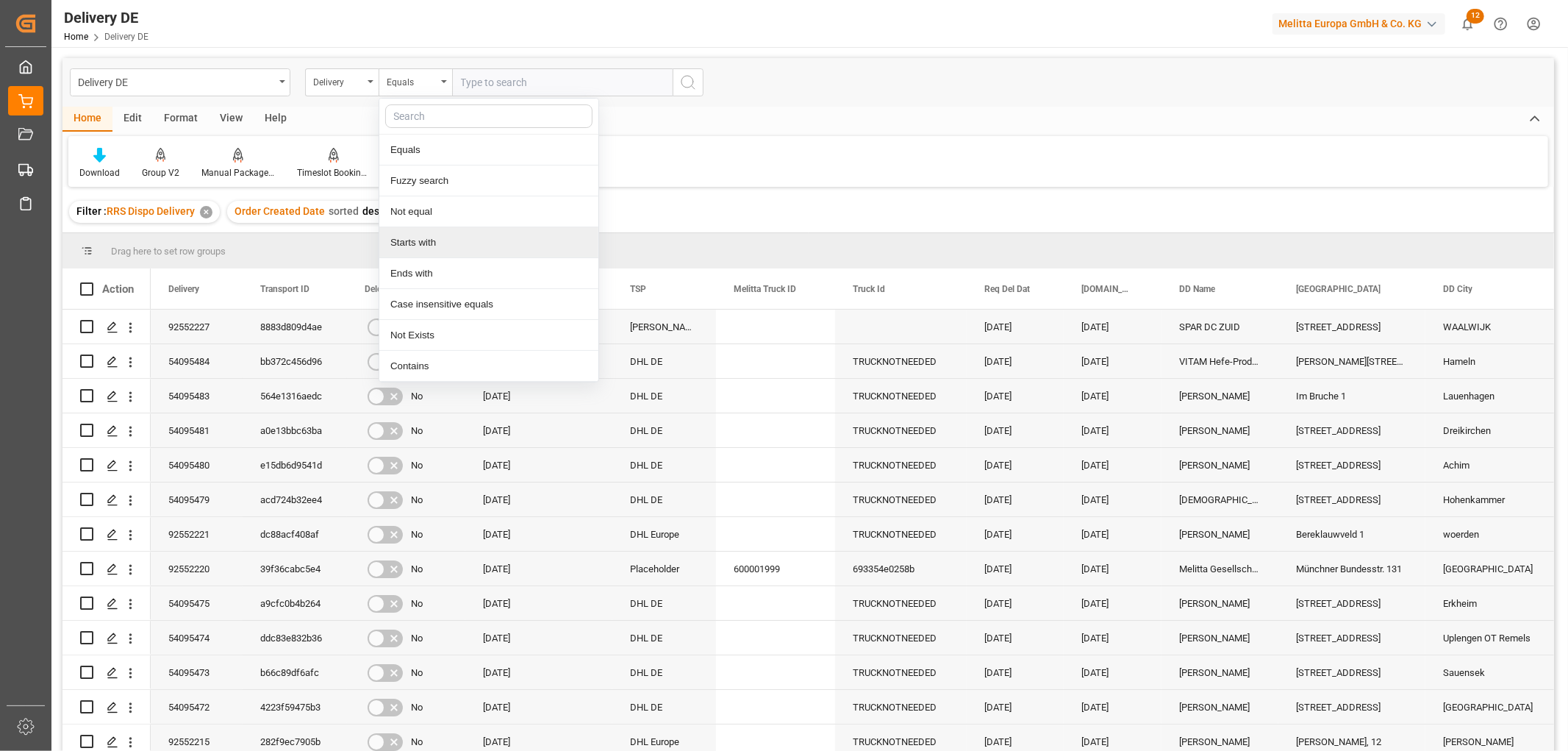
click at [423, 241] on div "Starts with" at bounding box center [489, 242] width 219 height 31
click at [465, 76] on input "text" at bounding box center [563, 82] width 221 height 28
type input "92552187"
click at [687, 79] on icon "search button" at bounding box center [688, 83] width 17 height 17
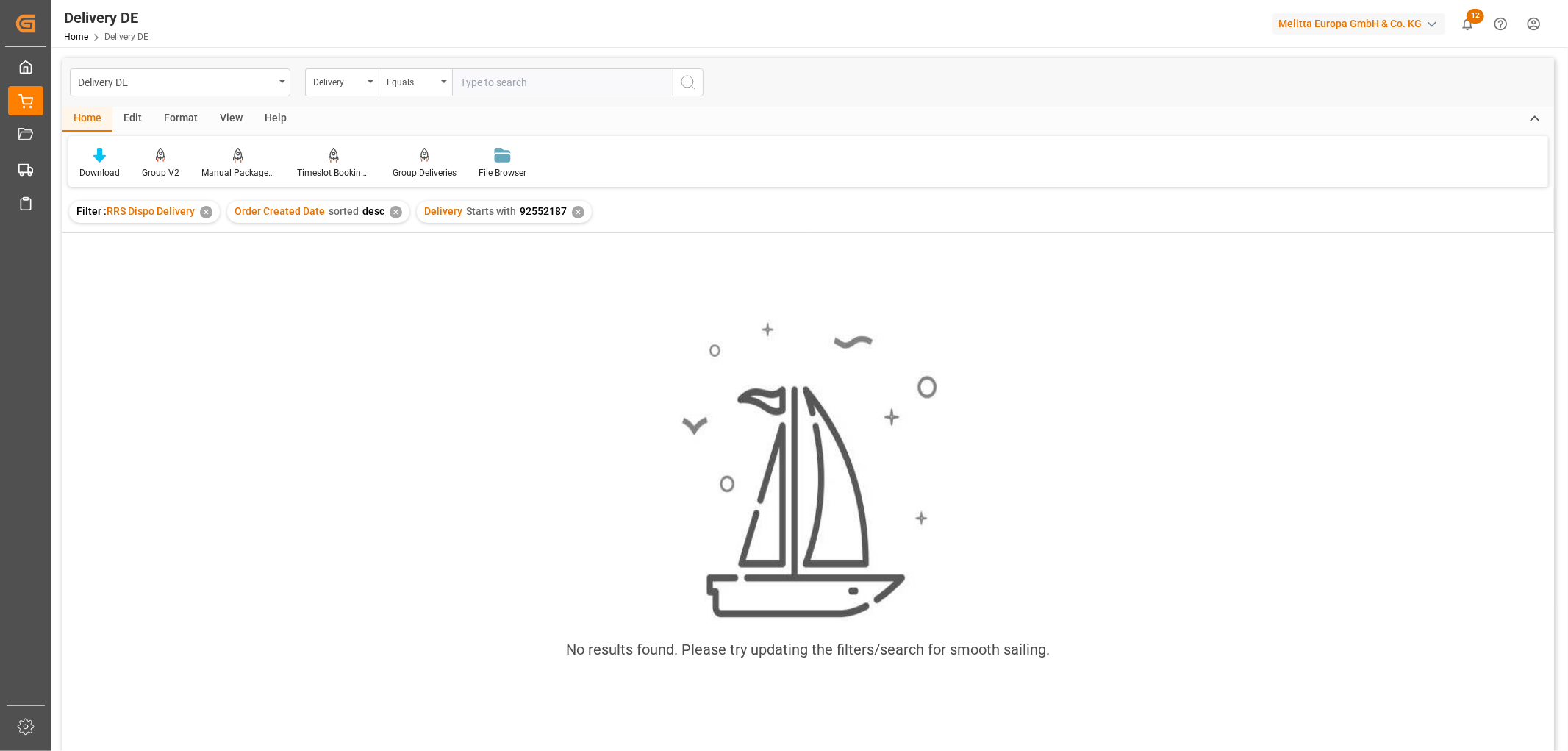
click at [577, 211] on div "✕" at bounding box center [579, 212] width 13 height 13
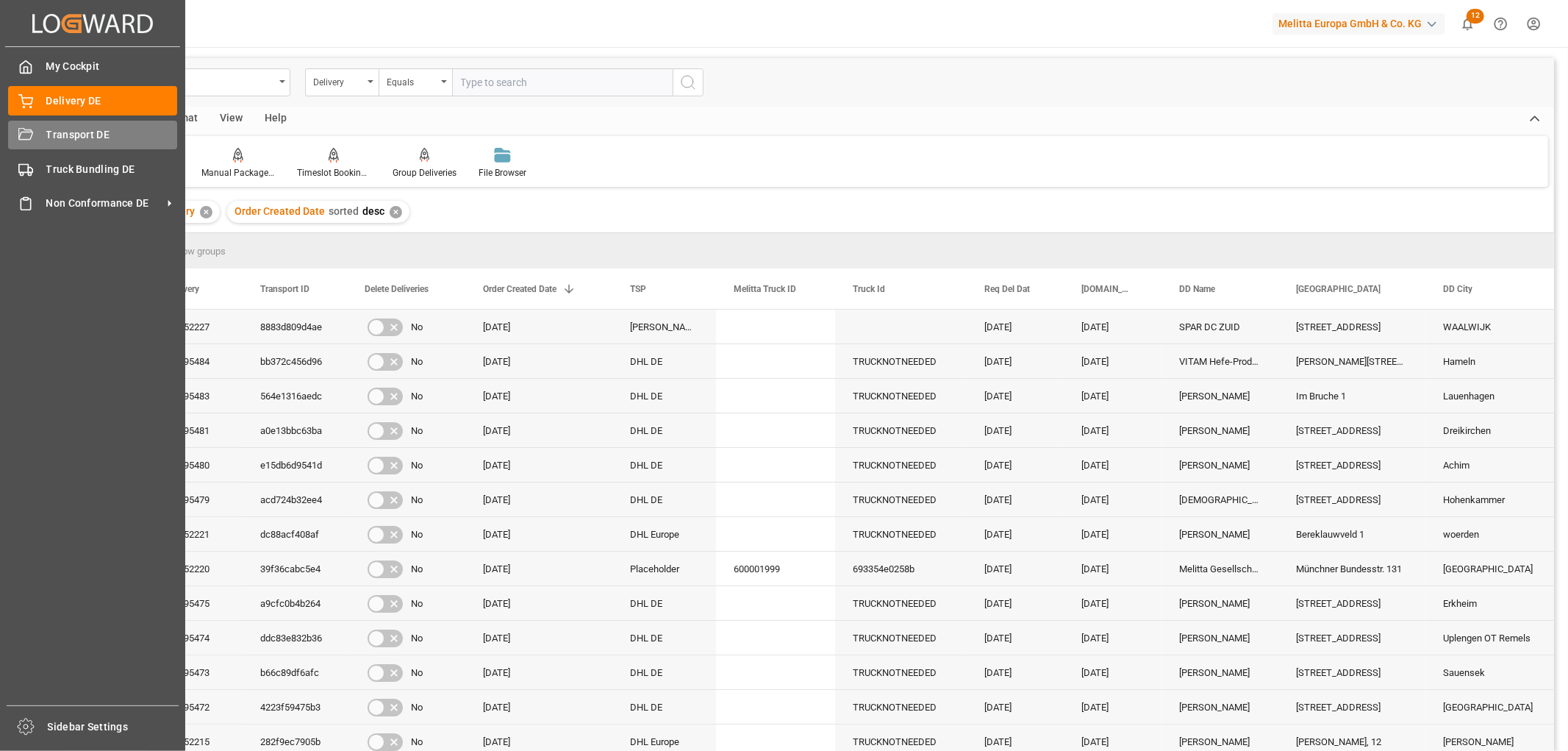
click at [54, 137] on span "Transport DE" at bounding box center [112, 134] width 132 height 15
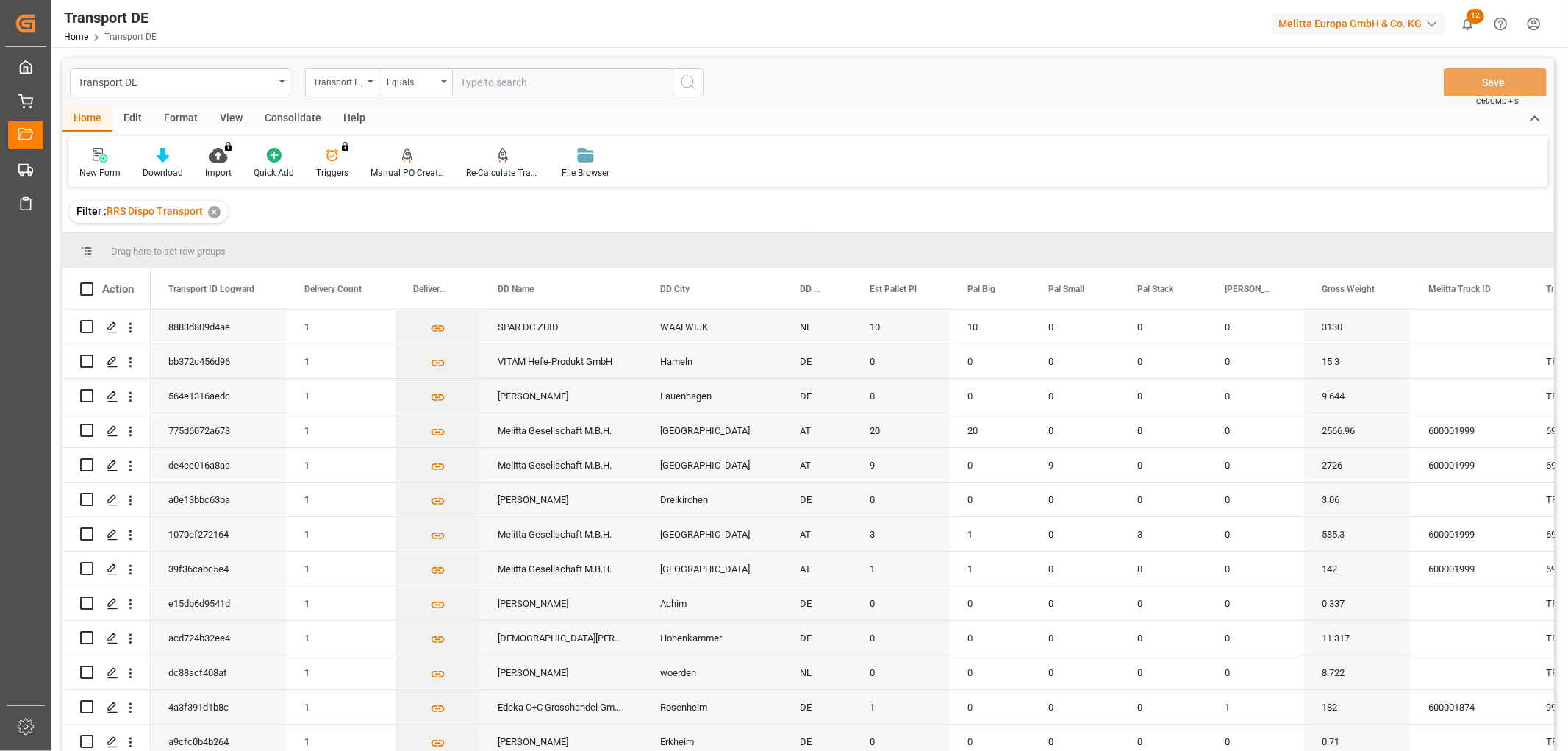
click at [281, 118] on div "Consolidate" at bounding box center [292, 118] width 79 height 25
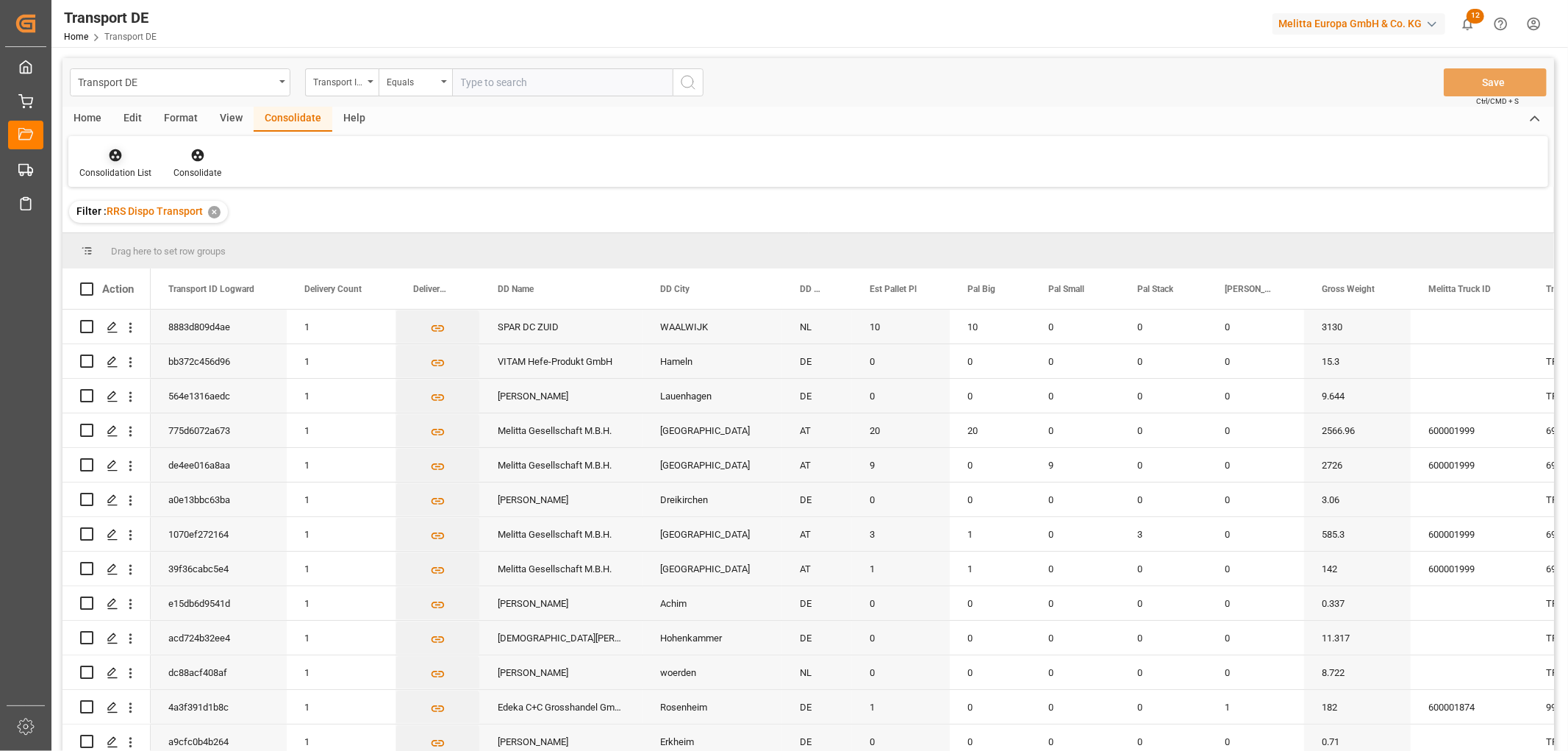
click at [108, 162] on icon at bounding box center [115, 155] width 15 height 15
click at [119, 238] on div "Truck Bundling RRS Dispo National" at bounding box center [172, 238] width 163 height 15
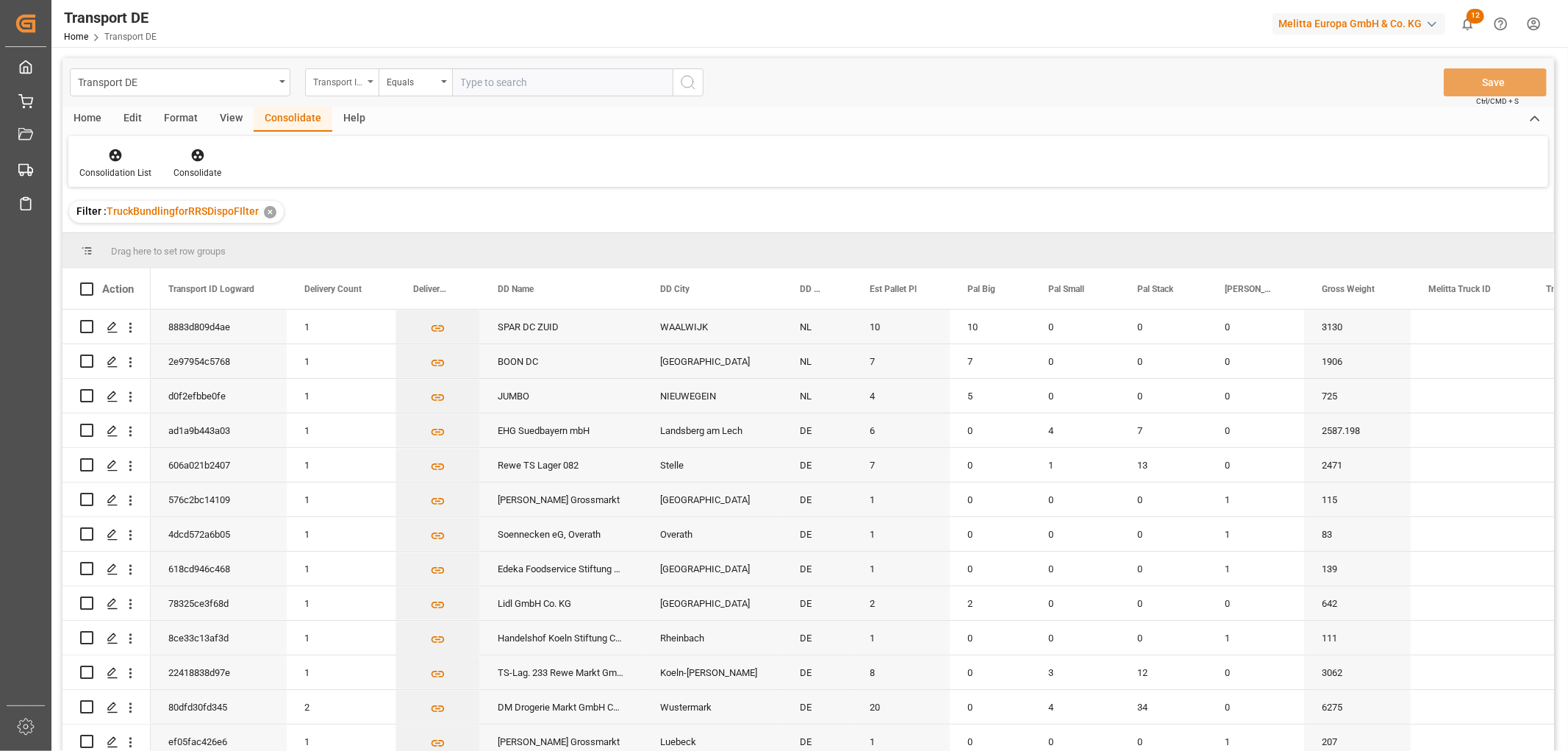
click at [343, 79] on div "Transport ID Logward" at bounding box center [338, 80] width 50 height 17
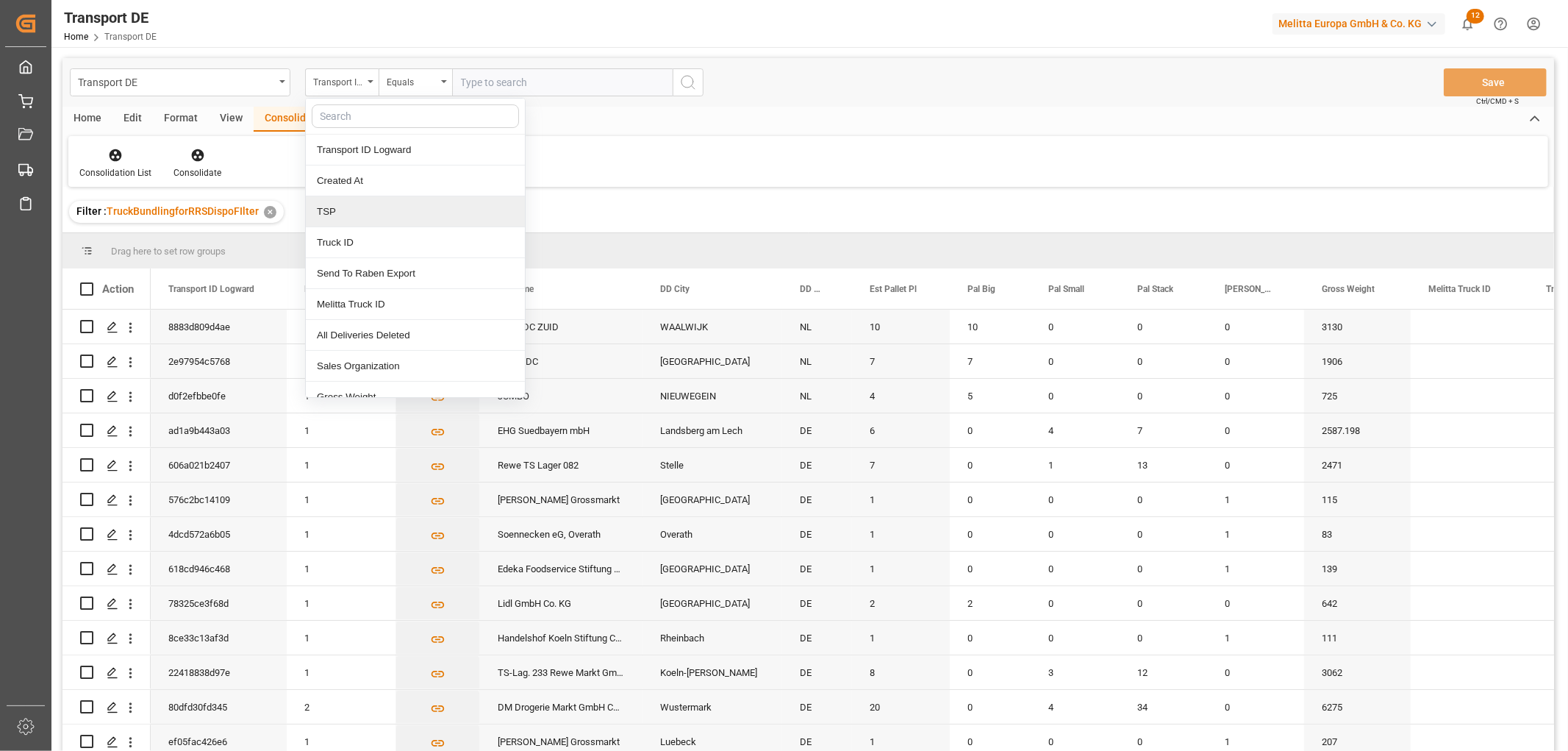
click at [360, 217] on div "TSP" at bounding box center [416, 211] width 219 height 31
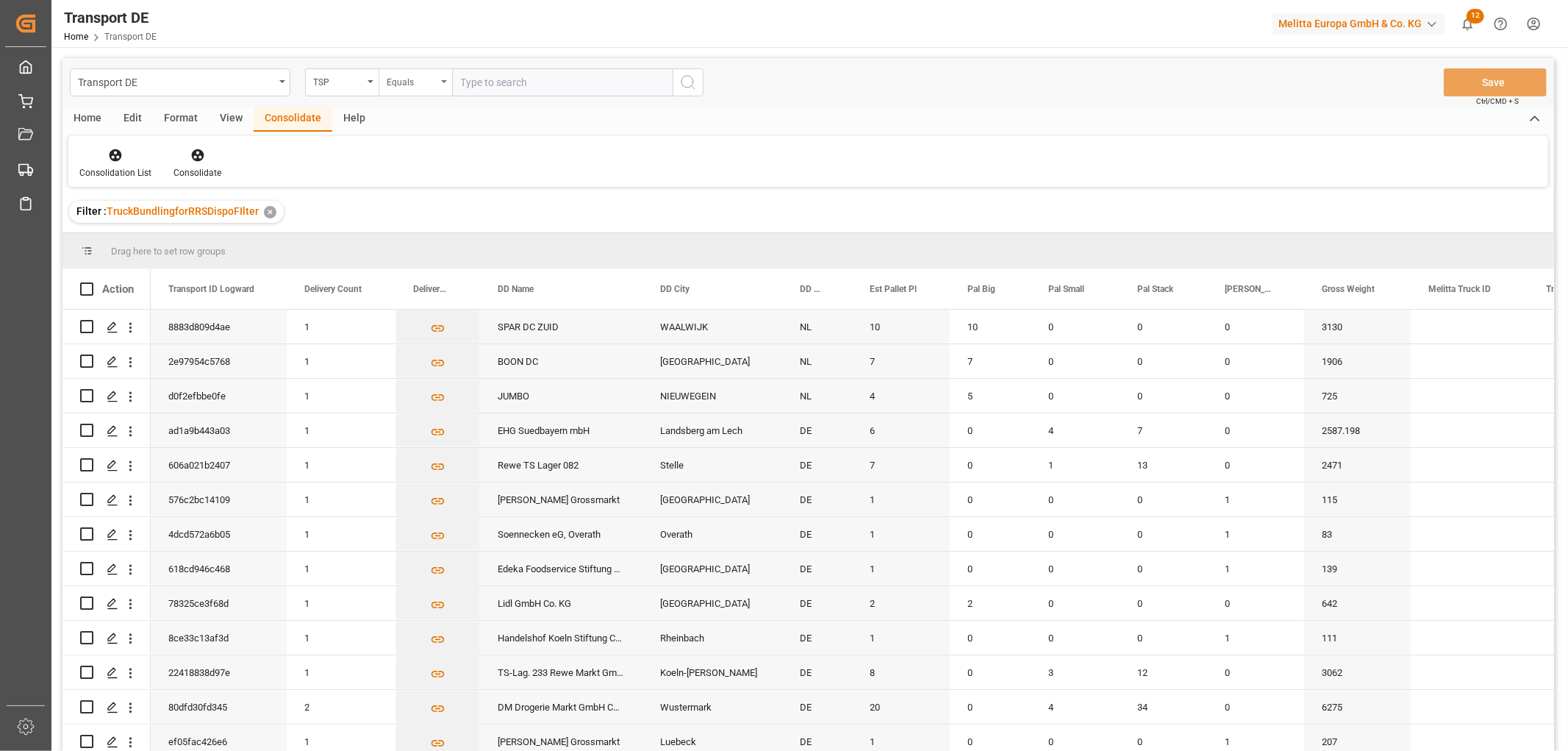
click at [408, 83] on div "Equals" at bounding box center [412, 80] width 50 height 17
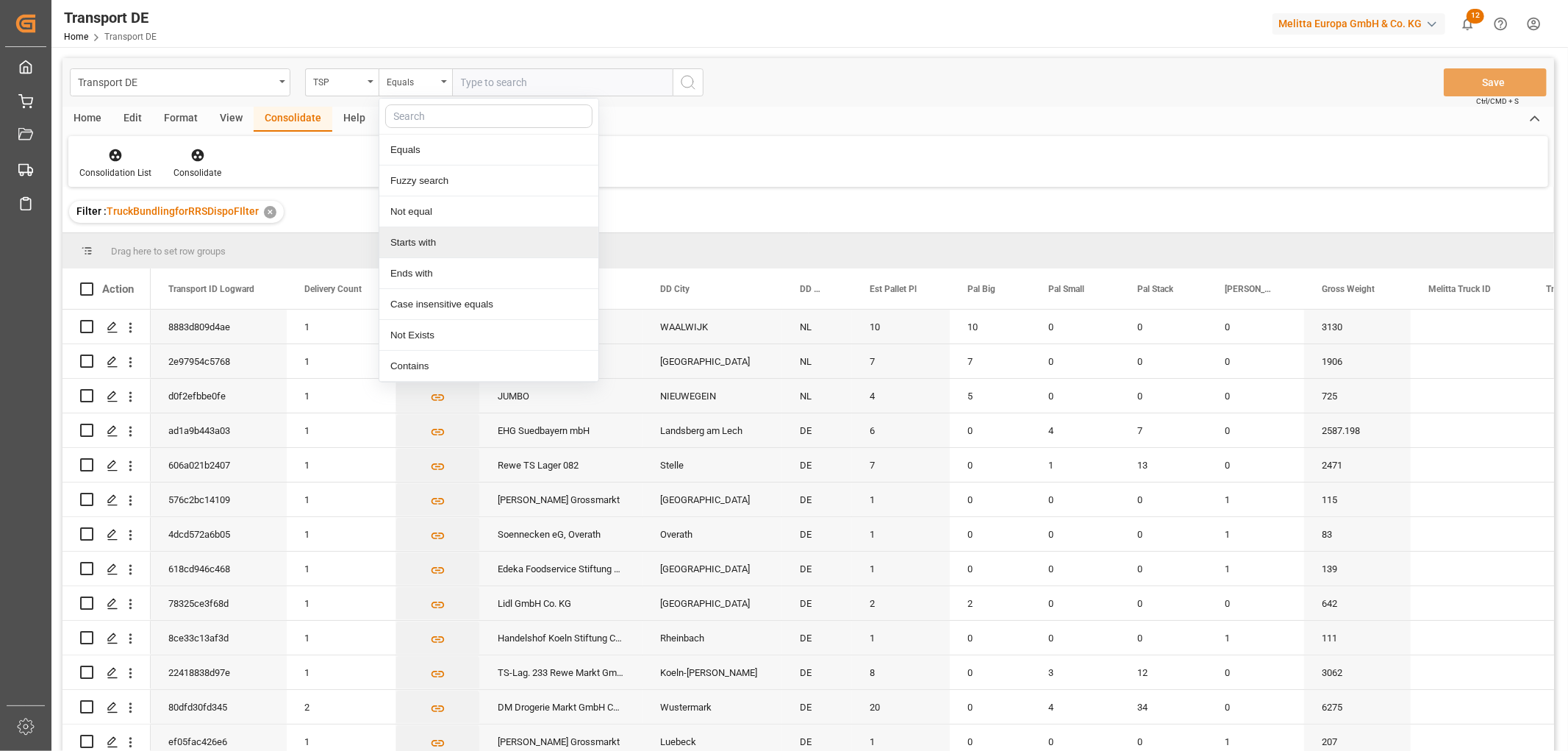
click at [421, 242] on div "Starts with" at bounding box center [489, 242] width 219 height 31
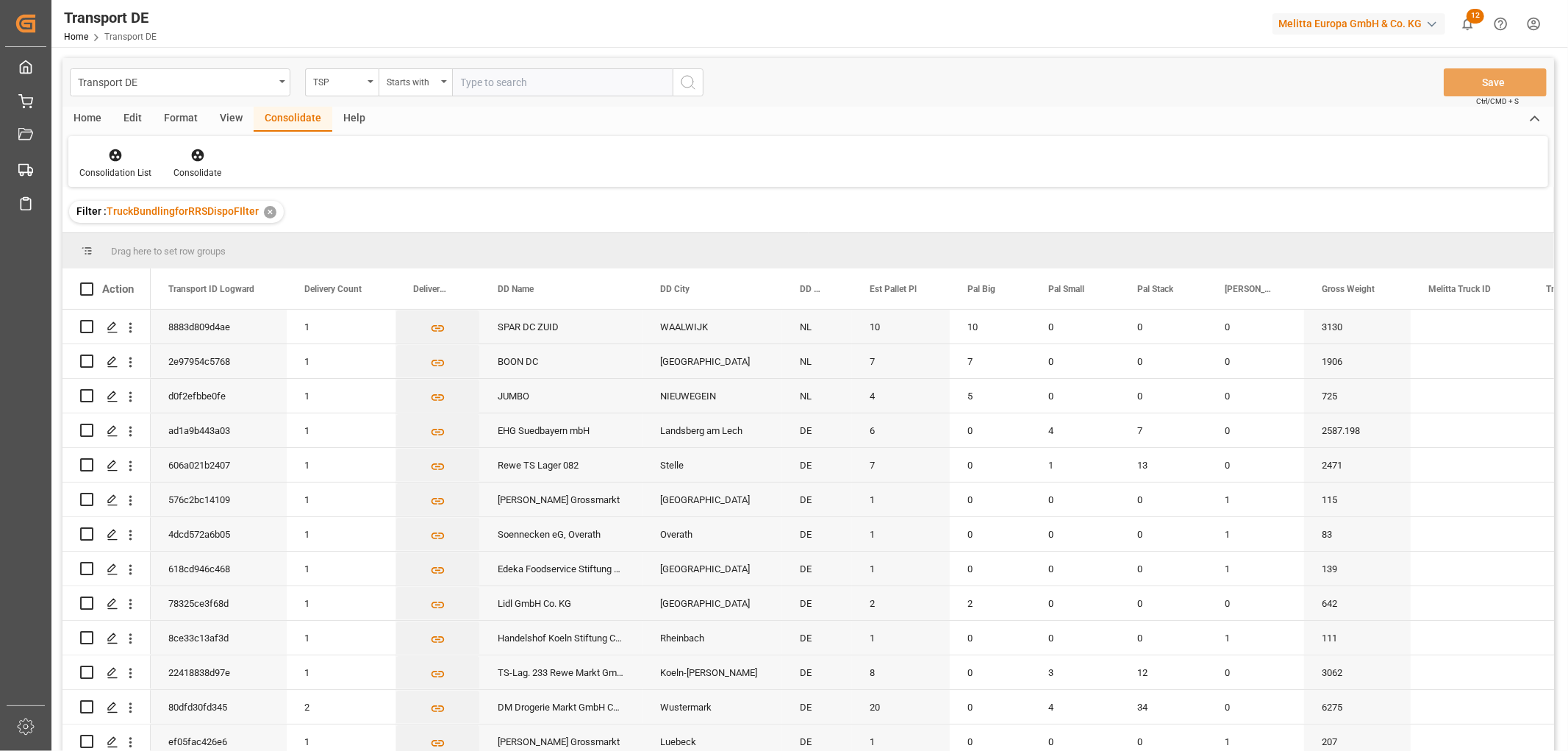
click at [481, 79] on input "text" at bounding box center [563, 82] width 221 height 28
type input "Self pickup DE"
click at [689, 84] on icon "search button" at bounding box center [688, 83] width 17 height 17
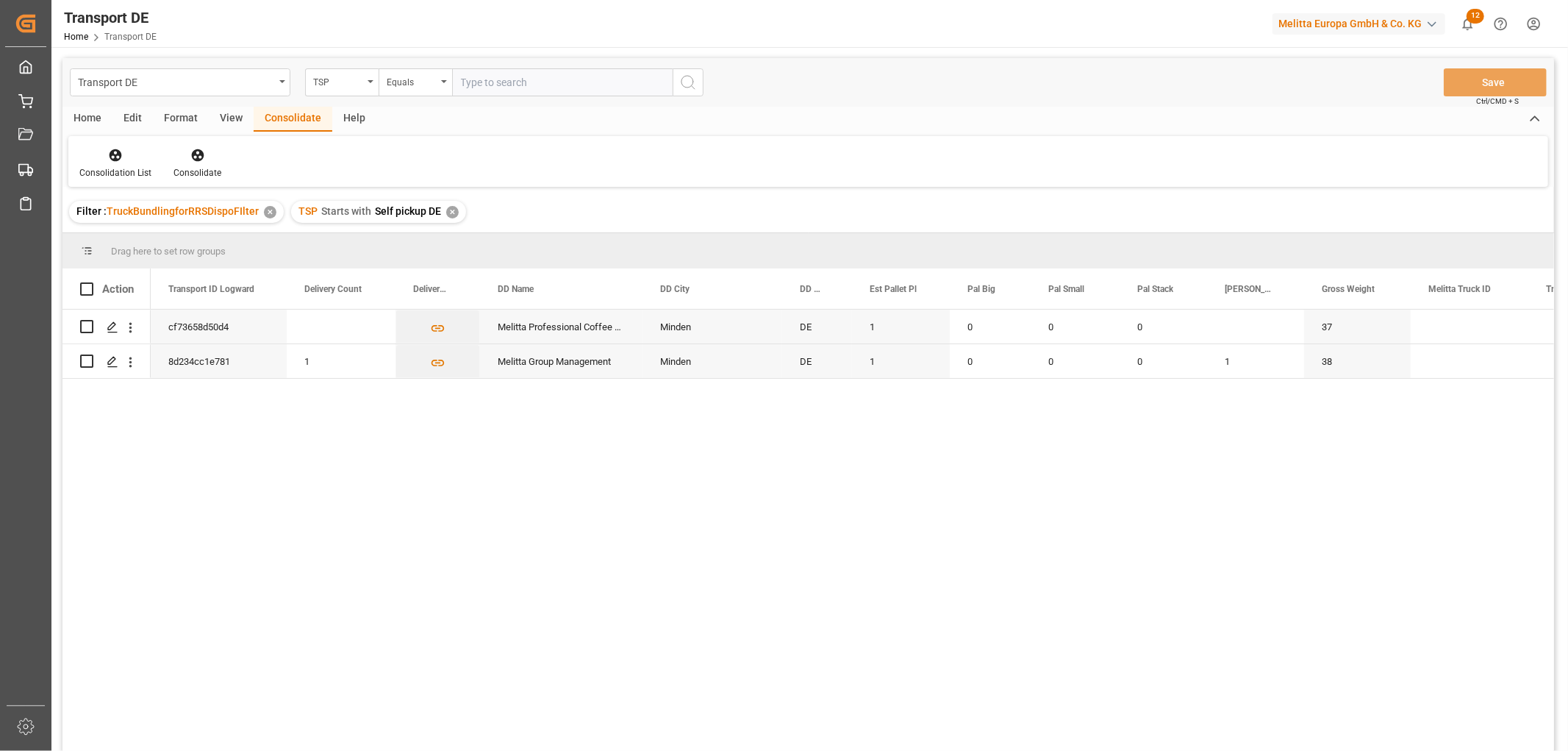
click at [450, 210] on div "✕" at bounding box center [453, 212] width 13 height 13
